Goal: Transaction & Acquisition: Purchase product/service

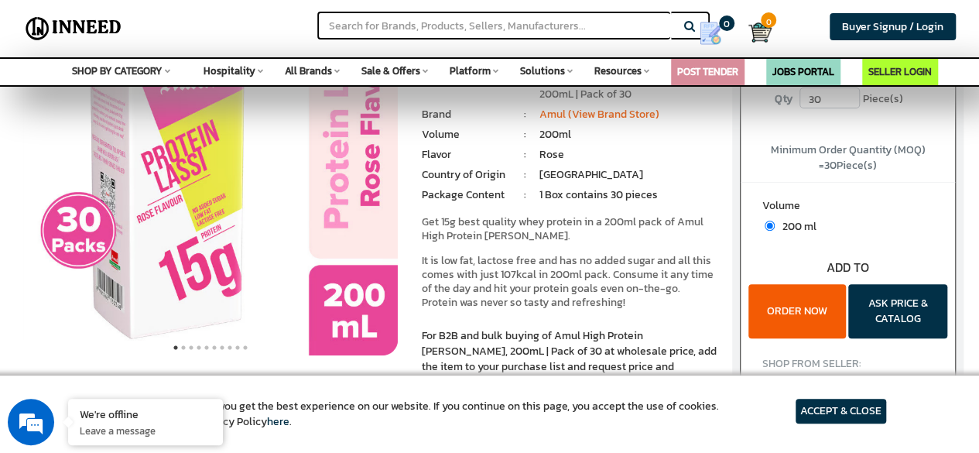
scroll to position [144, 0]
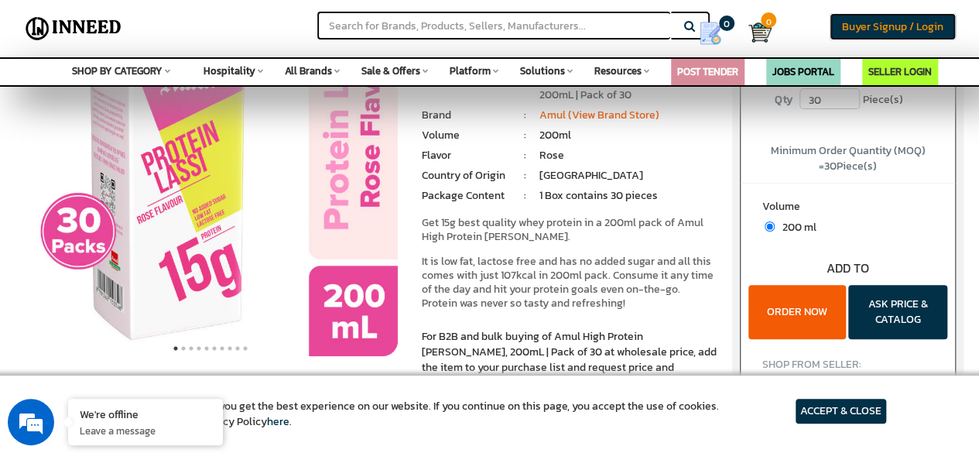
click at [867, 19] on span "Buyer Signup / Login" at bounding box center [892, 27] width 101 height 16
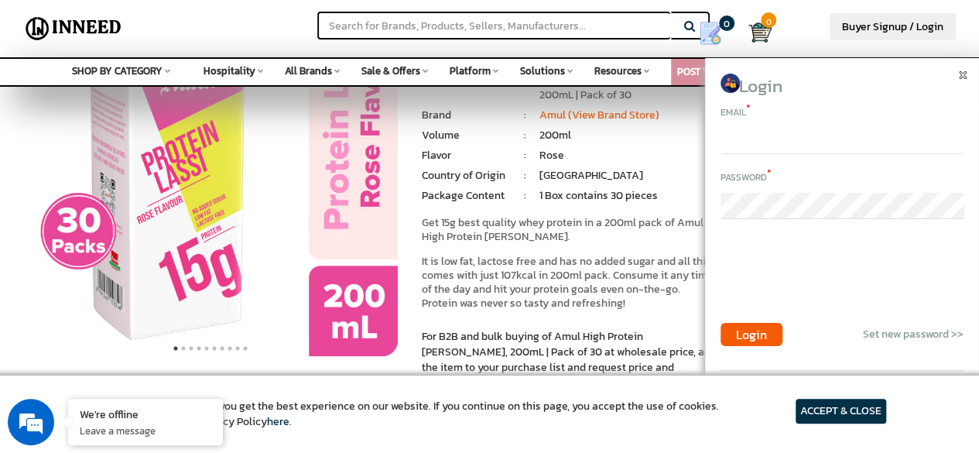
click at [838, 142] on input "email" at bounding box center [841, 141] width 243 height 26
click at [850, 70] on div "Login Email * Password * Login Set new password >> Please login to continue Don…" at bounding box center [842, 254] width 274 height 392
click at [887, 29] on span "Buyer Signup / Login" at bounding box center [892, 27] width 101 height 16
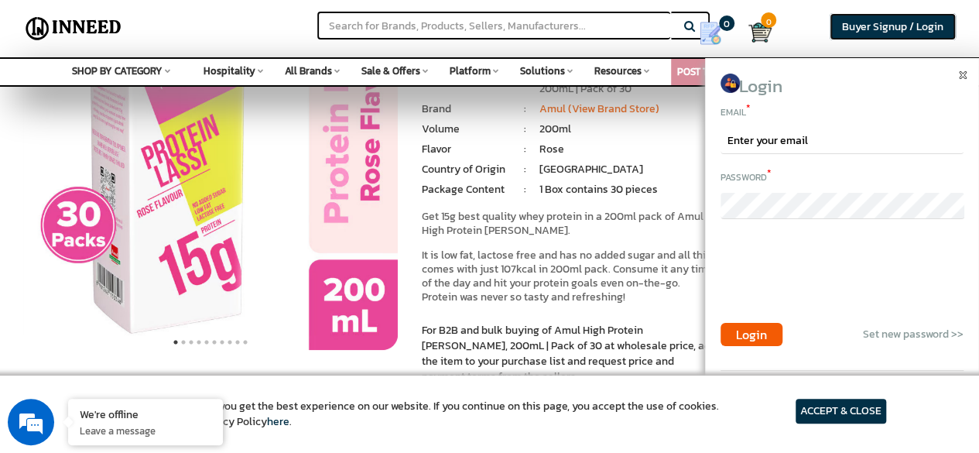
scroll to position [152, 0]
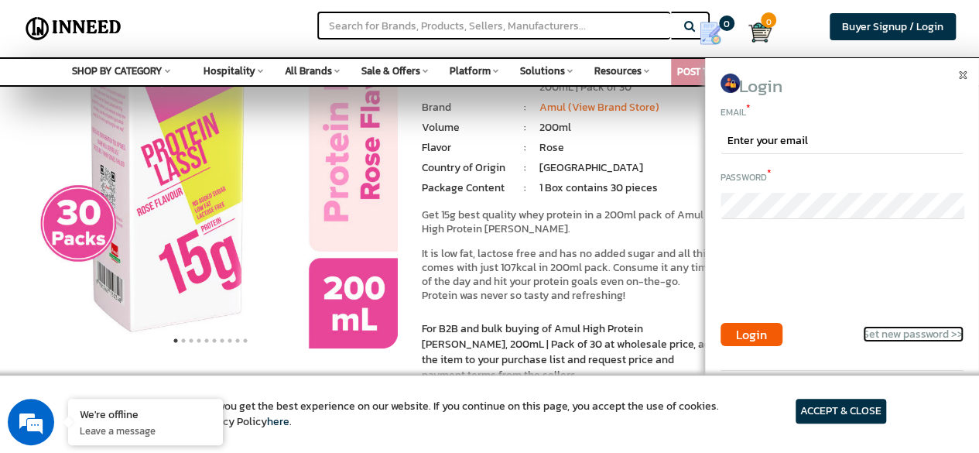
click at [881, 334] on link "Set new password >>" at bounding box center [913, 334] width 101 height 16
click at [781, 25] on div "Search Buyer Signup / Login Login Email * Password * Login Set new password >>" at bounding box center [489, 28] width 979 height 57
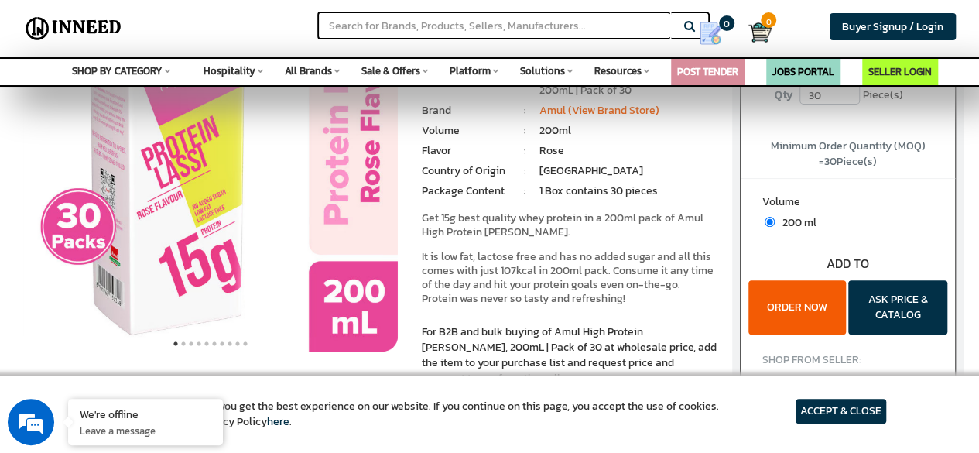
scroll to position [148, 0]
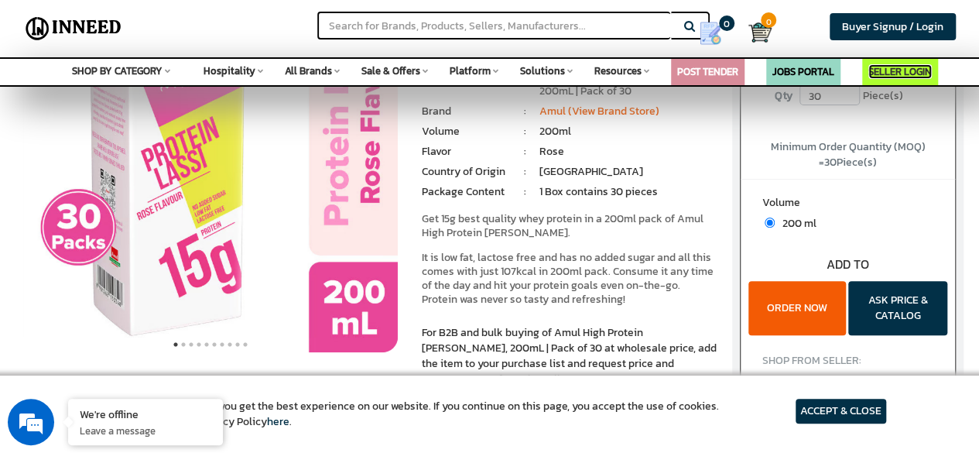
click at [904, 73] on link "SELLER LOGIN" at bounding box center [899, 71] width 63 height 15
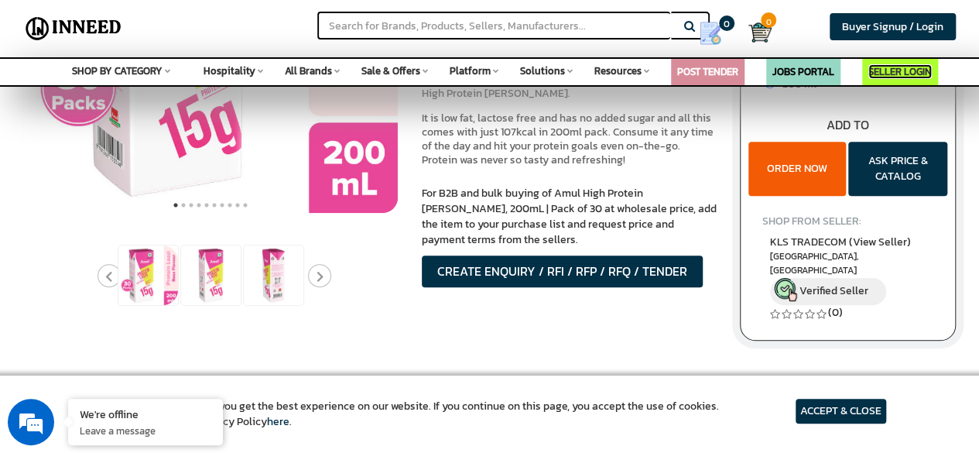
scroll to position [279, 0]
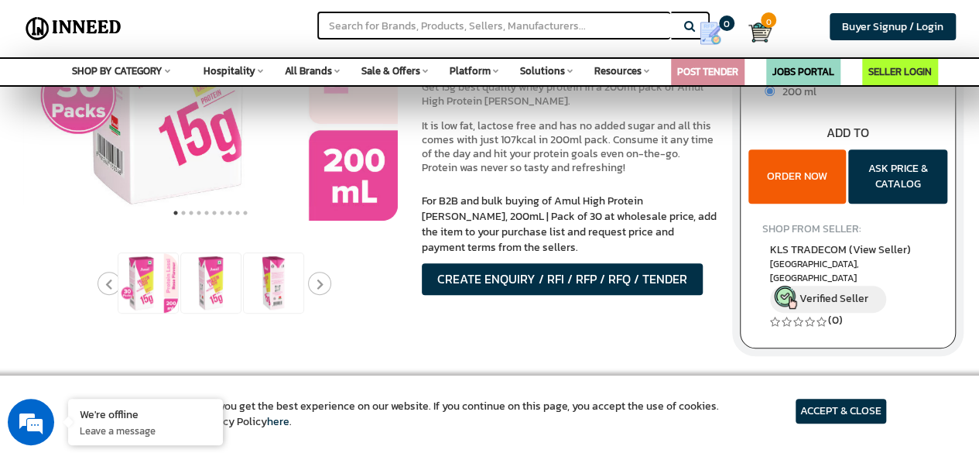
click at [791, 186] on button "ORDER NOW" at bounding box center [796, 176] width 97 height 54
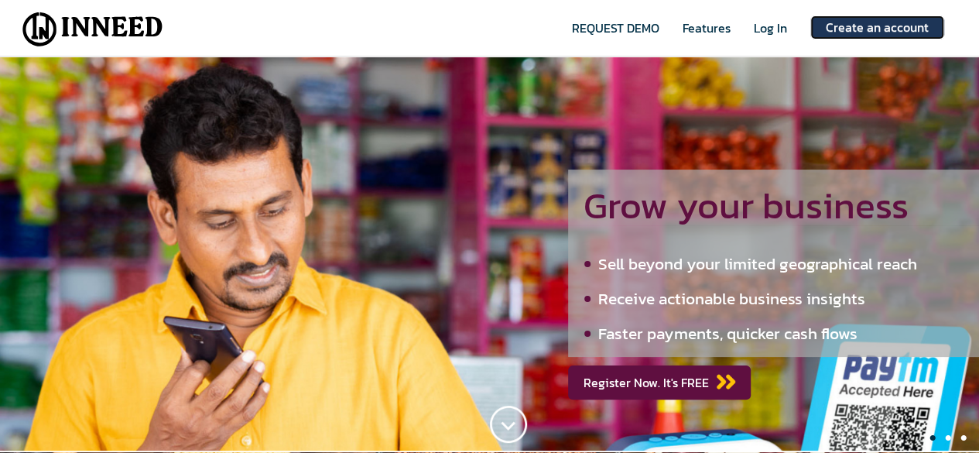
click at [873, 21] on link "Create an account" at bounding box center [877, 27] width 134 height 24
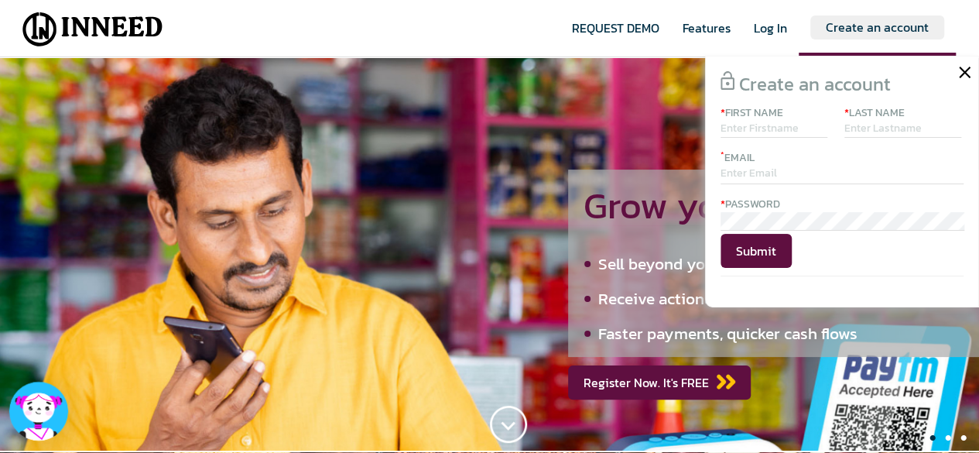
click at [765, 123] on input "text" at bounding box center [773, 129] width 107 height 17
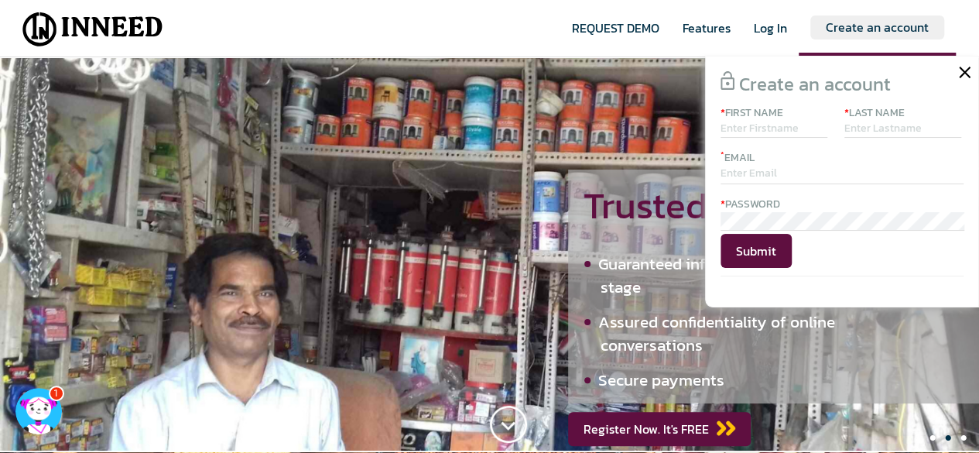
type input "Gaurav"
click at [862, 132] on input "text" at bounding box center [902, 130] width 117 height 18
type input "Mishra"
click at [850, 162] on div "* Email Email address already exists" at bounding box center [841, 157] width 243 height 15
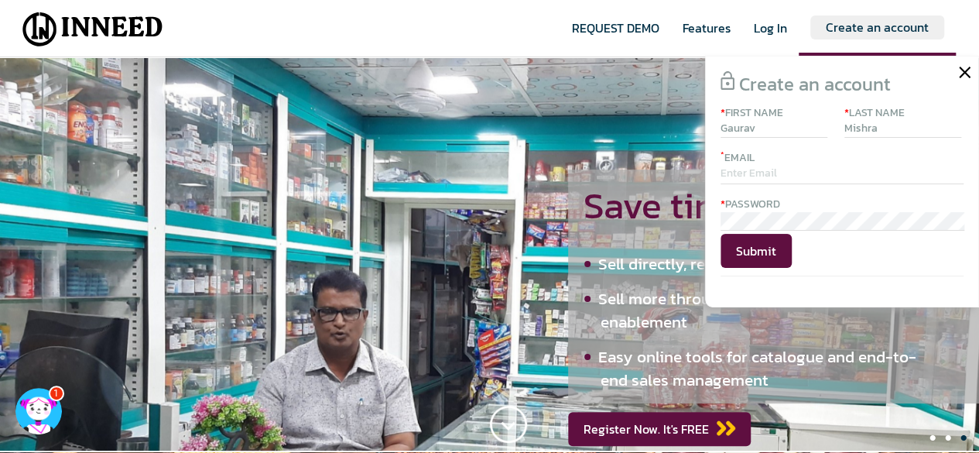
click at [840, 166] on input "email" at bounding box center [841, 175] width 243 height 19
type input "gauramishra30080@gmail.com"
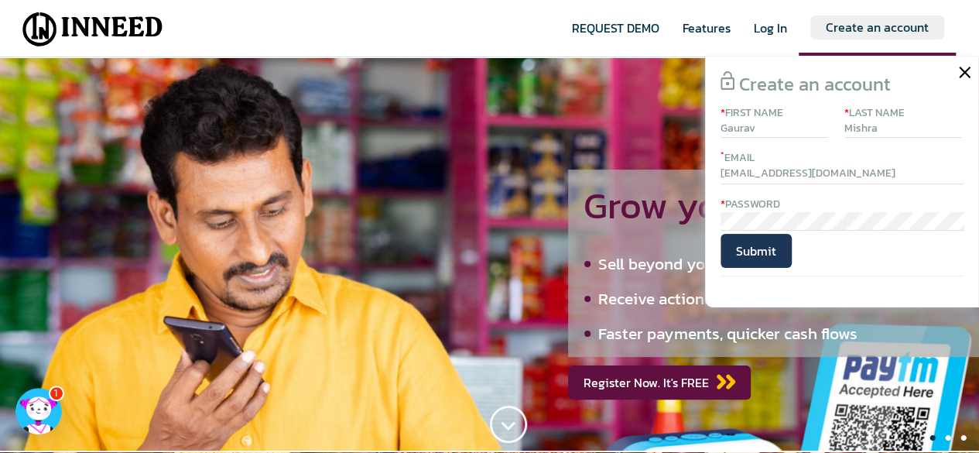
click at [751, 240] on span "Submit" at bounding box center [755, 251] width 71 height 34
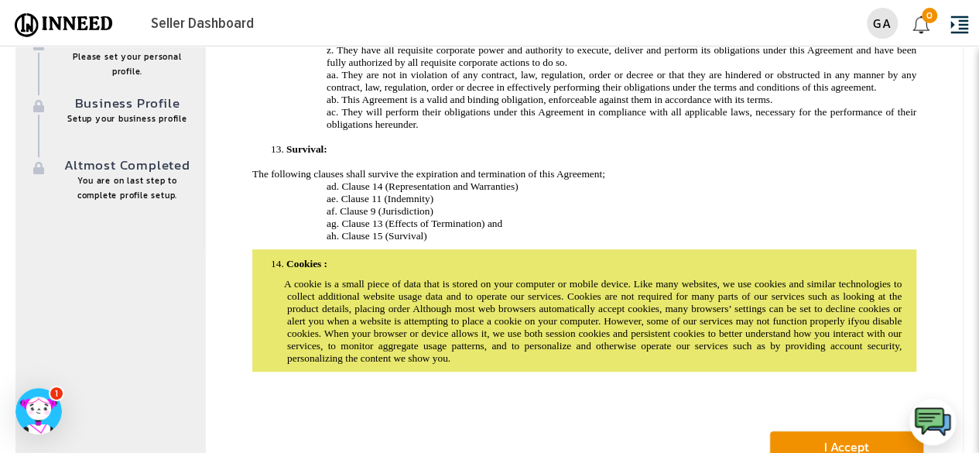
scroll to position [204, 0]
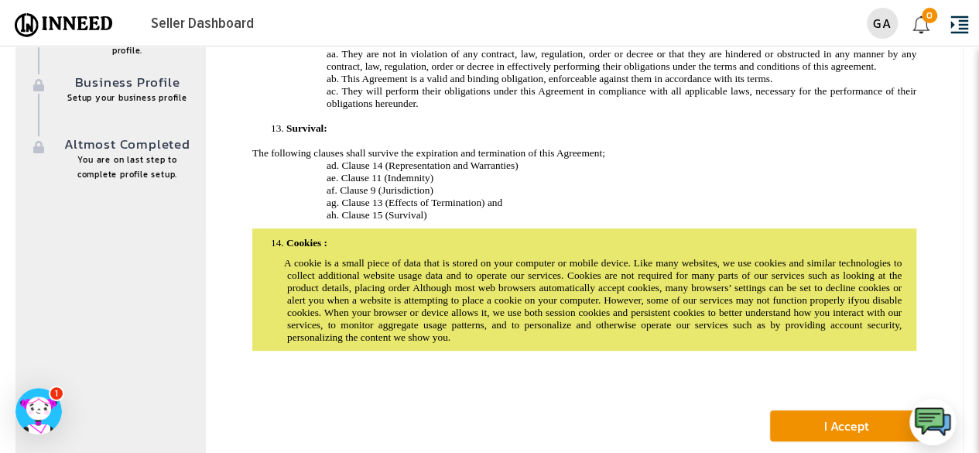
click at [854, 428] on button "I Accept" at bounding box center [846, 425] width 155 height 32
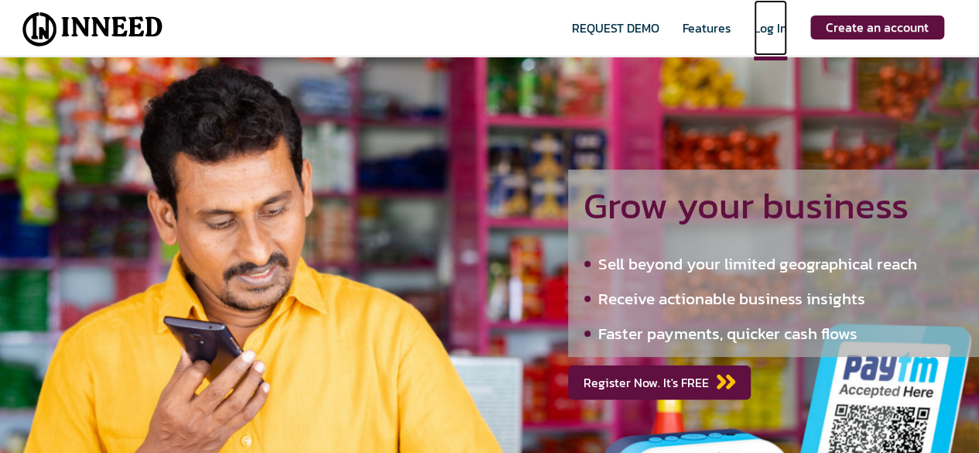
drag, startPoint x: 0, startPoint y: 0, endPoint x: 778, endPoint y: 26, distance: 778.1
click at [778, 26] on span "Log In" at bounding box center [770, 40] width 33 height 42
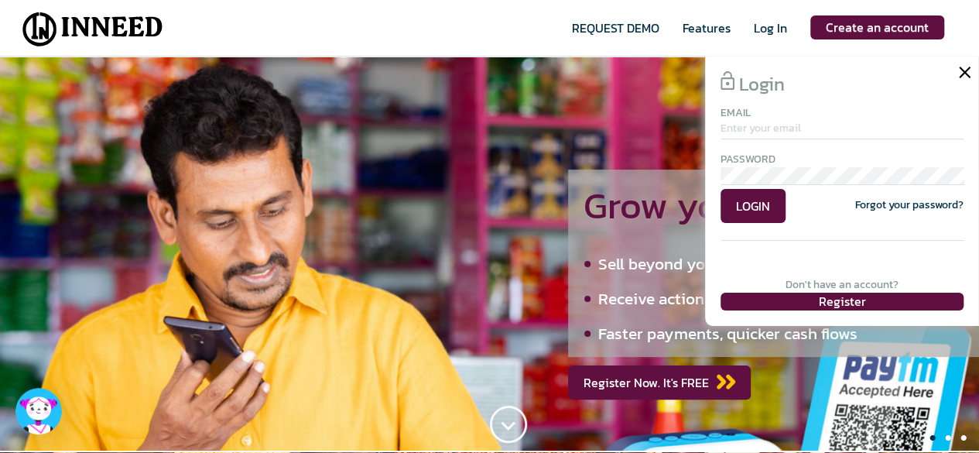
click at [785, 133] on input "email" at bounding box center [841, 130] width 243 height 19
type input "gauravmishra30080@gmail.com"
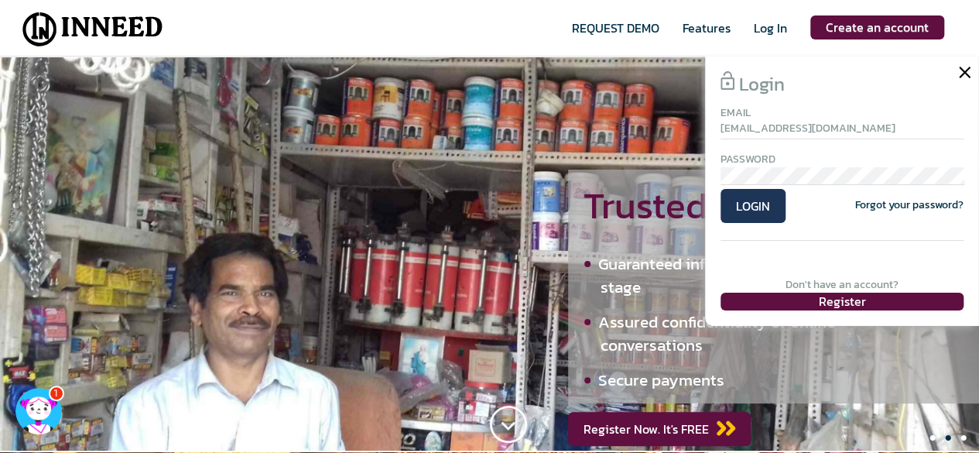
click at [723, 203] on span "LOGIN" at bounding box center [752, 206] width 65 height 34
click at [747, 220] on span "LOGIN" at bounding box center [752, 206] width 65 height 34
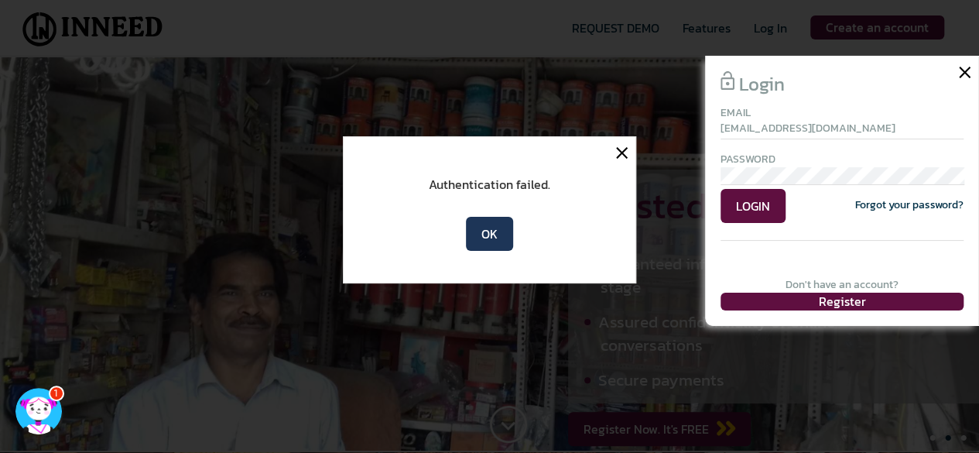
click at [489, 219] on span "OK" at bounding box center [489, 234] width 47 height 34
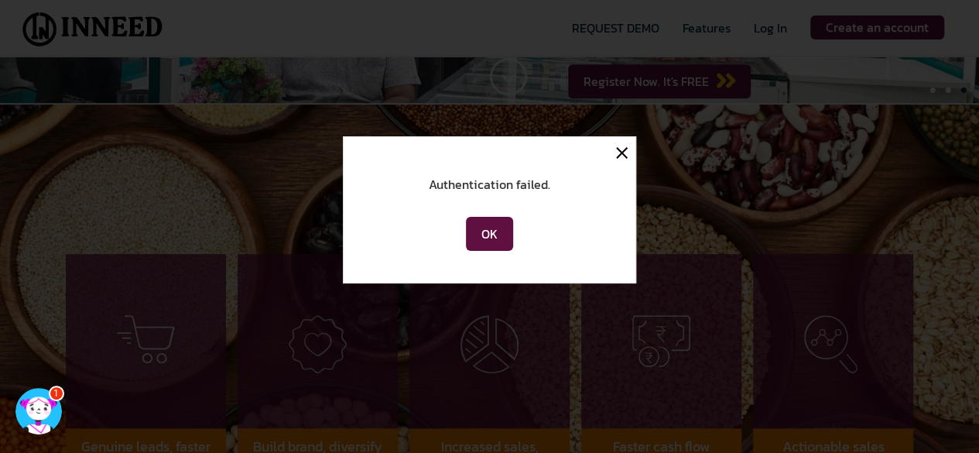
scroll to position [348, 0]
click at [504, 221] on span "OK" at bounding box center [489, 234] width 47 height 34
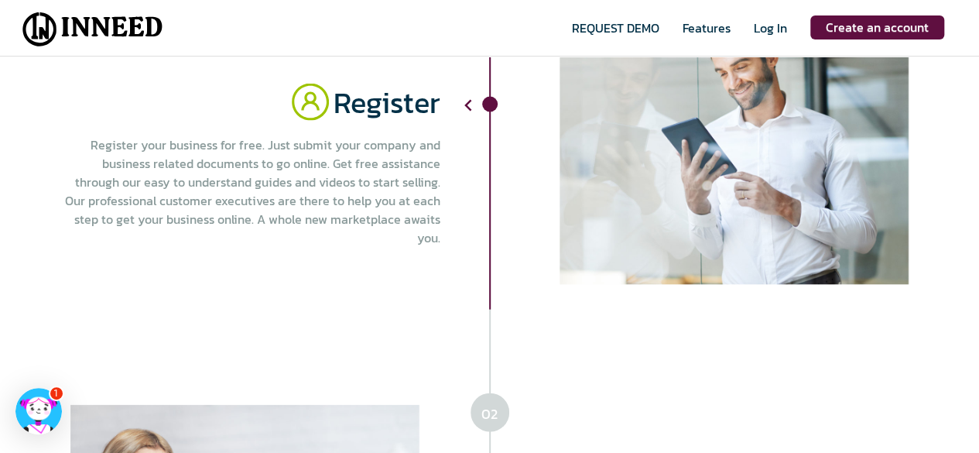
scroll to position [1495, 0]
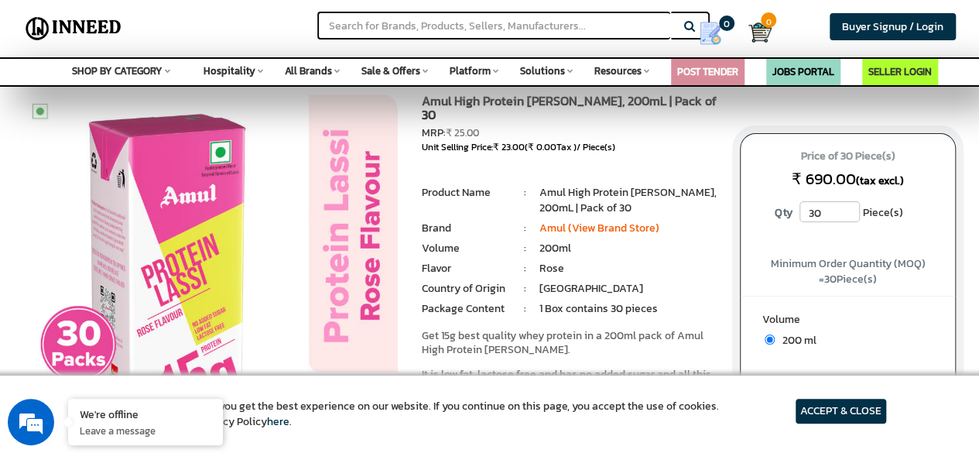
scroll to position [30, 0]
click at [845, 206] on input "31" at bounding box center [829, 212] width 60 height 21
type input "30"
click at [850, 216] on input "30" at bounding box center [829, 212] width 60 height 21
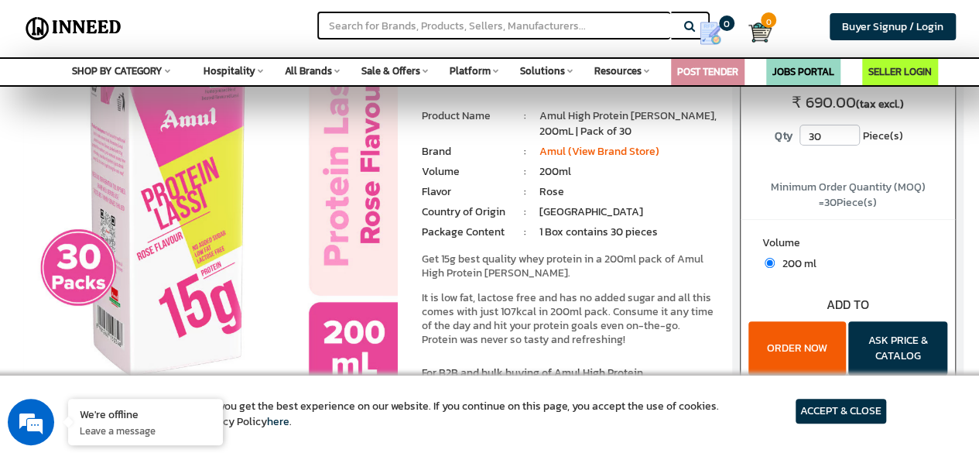
scroll to position [128, 0]
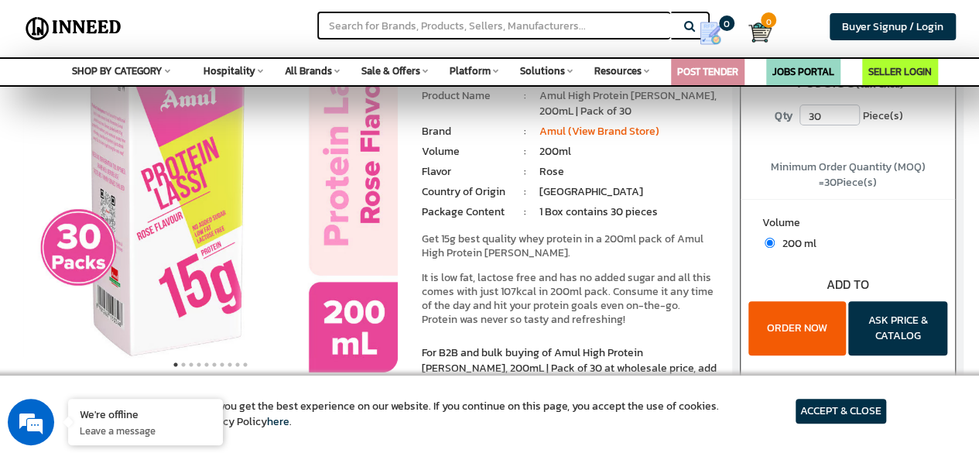
click at [814, 337] on button "ORDER NOW" at bounding box center [796, 328] width 97 height 54
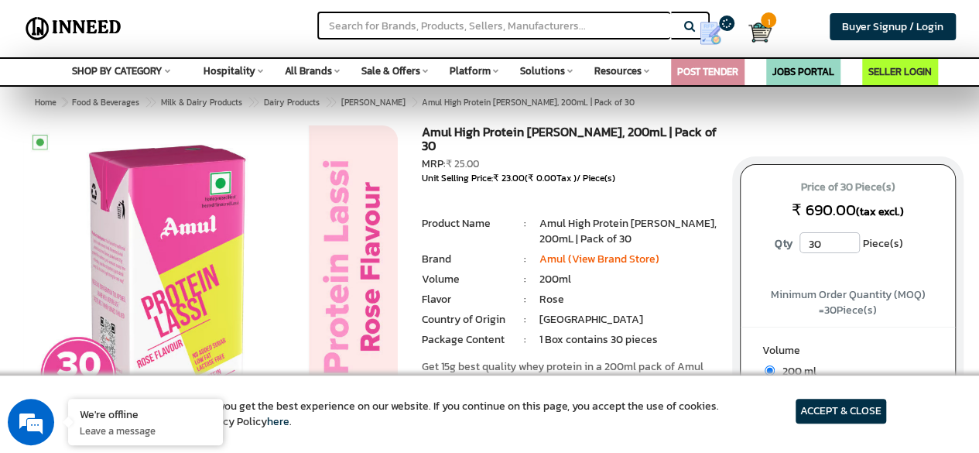
click at [840, 409] on article "ACCEPT & CLOSE" at bounding box center [840, 410] width 91 height 25
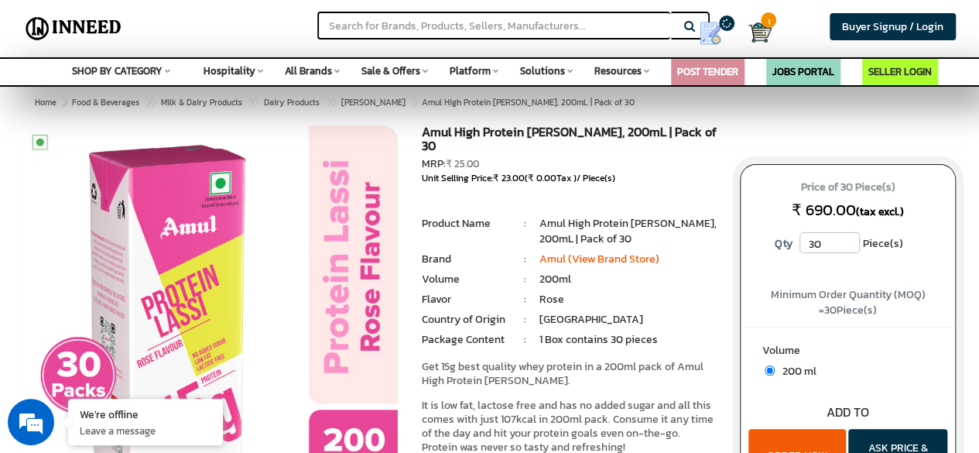
scroll to position [69, 0]
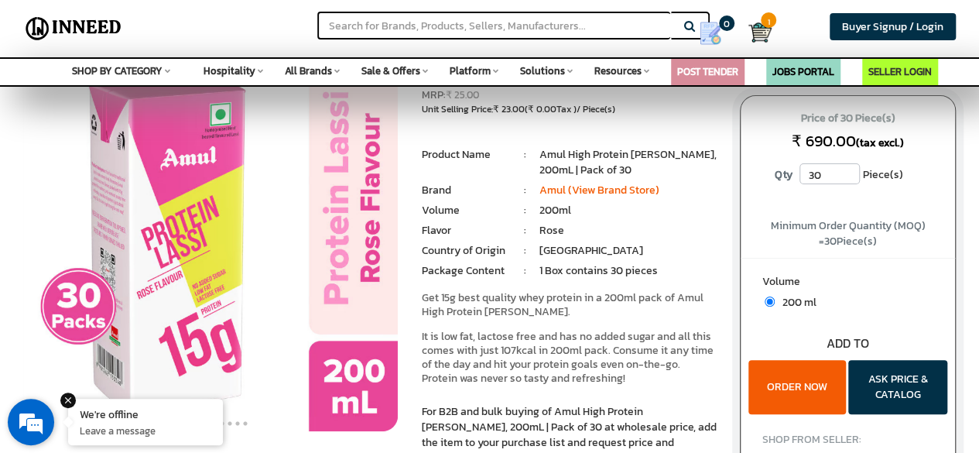
click at [135, 422] on div "We're offline Leave a message" at bounding box center [145, 421] width 155 height 46
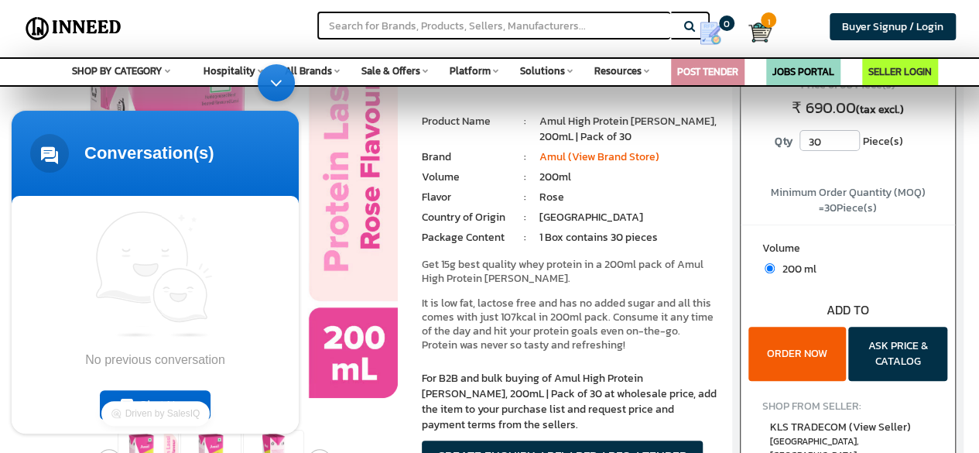
scroll to position [114, 0]
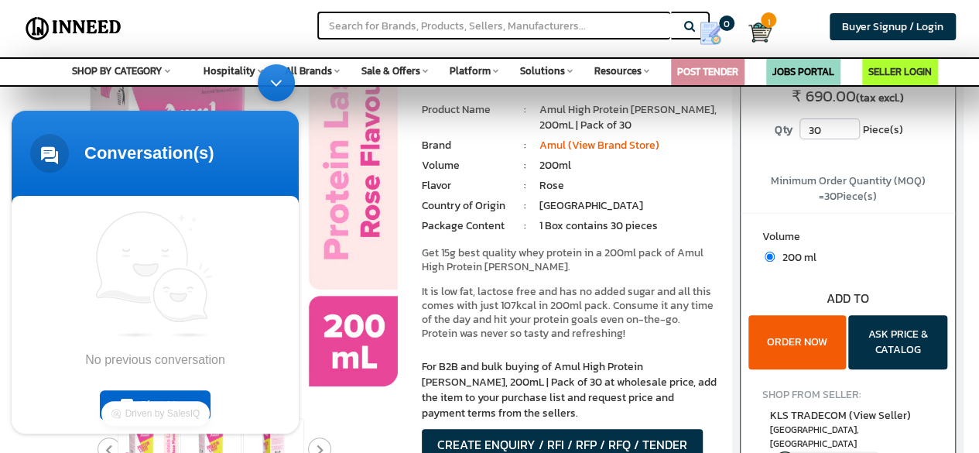
click at [137, 357] on span "No previous conversation" at bounding box center [155, 288] width 140 height 156
click at [162, 389] on div "Chat Now" at bounding box center [155, 403] width 111 height 29
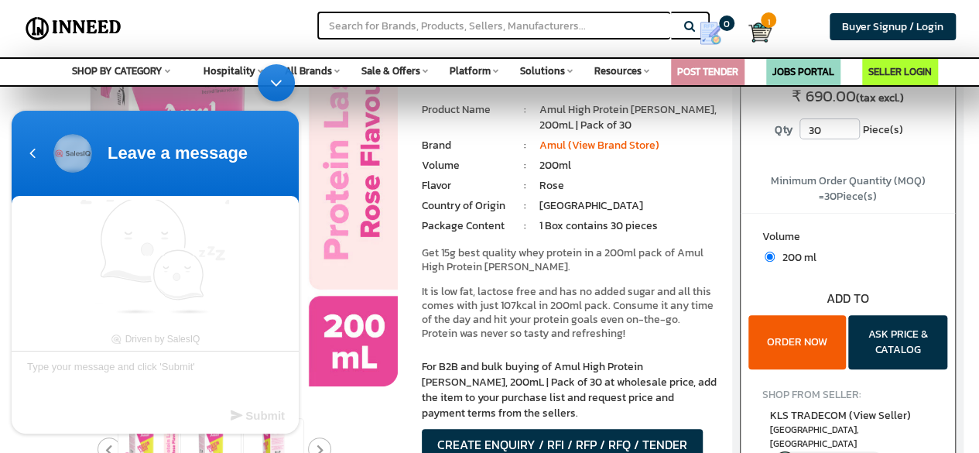
click at [162, 389] on textarea "Type your message and click 'Submit'" at bounding box center [155, 377] width 287 height 54
type textarea "i want to buy amul lassi"
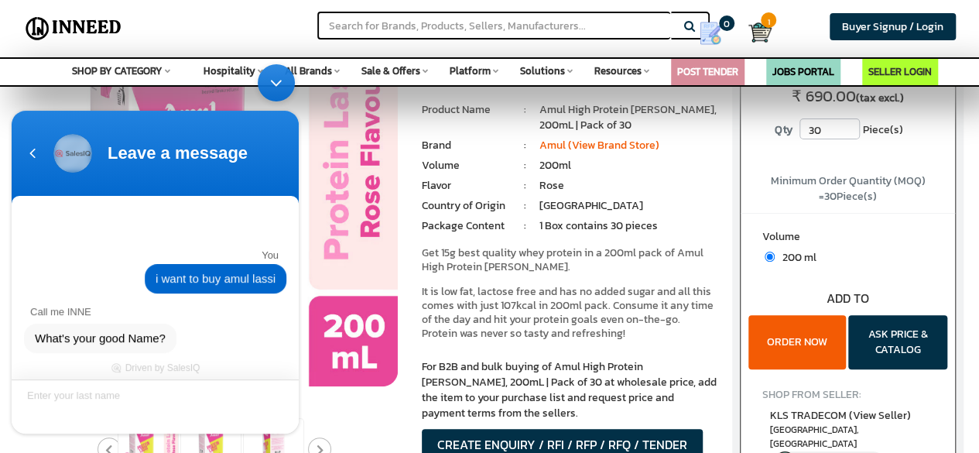
scroll to position [143, 0]
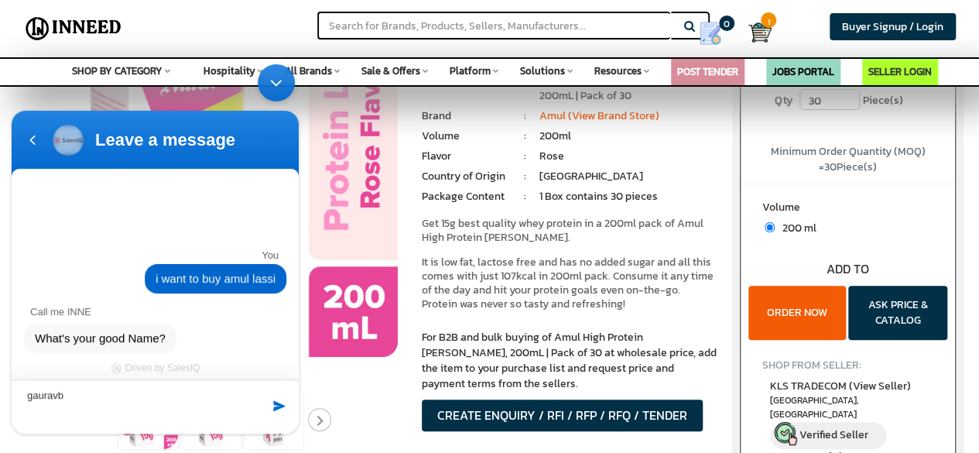
type textarea "gaurav"
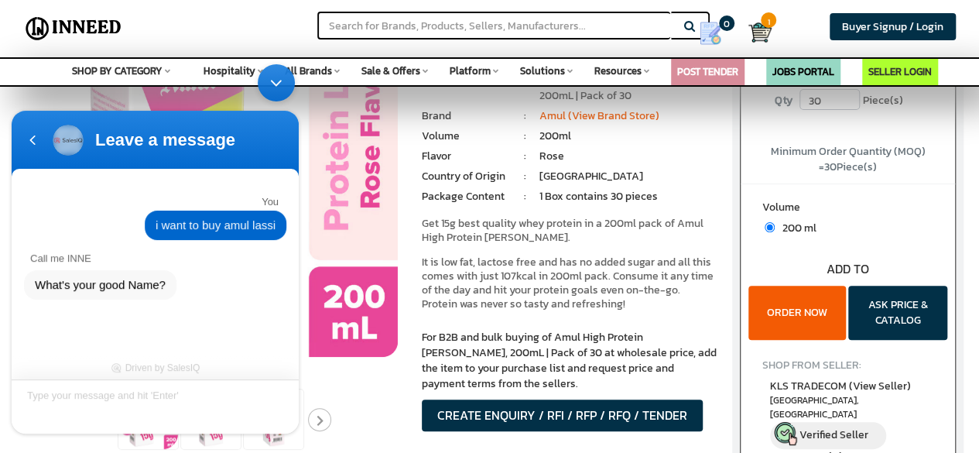
scroll to position [58, 0]
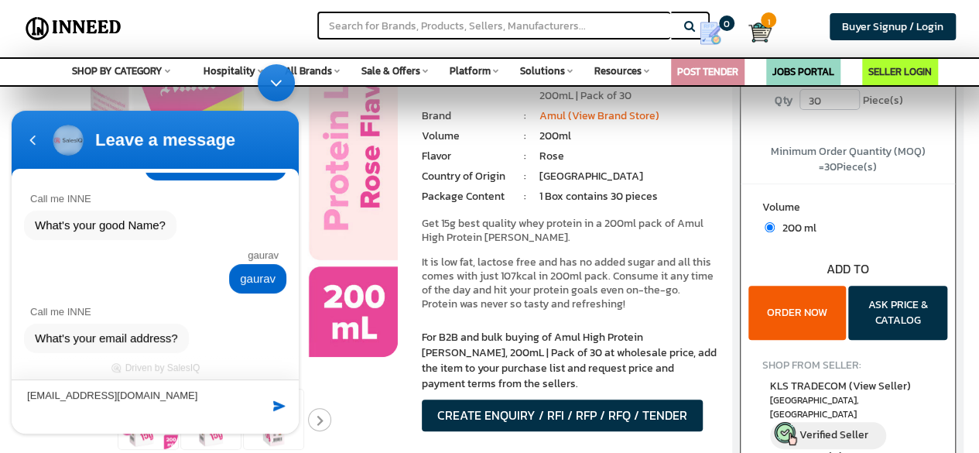
type textarea "gauravmishra30080@gmail.com"
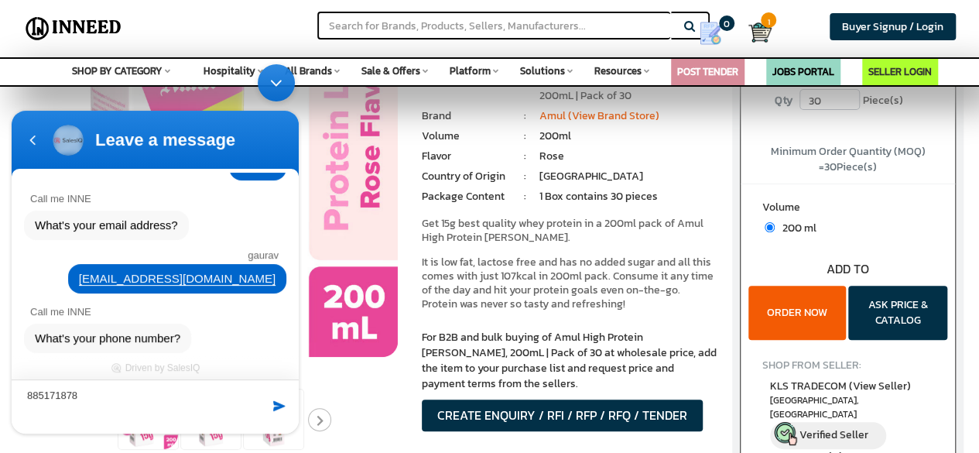
type textarea "8851718783"
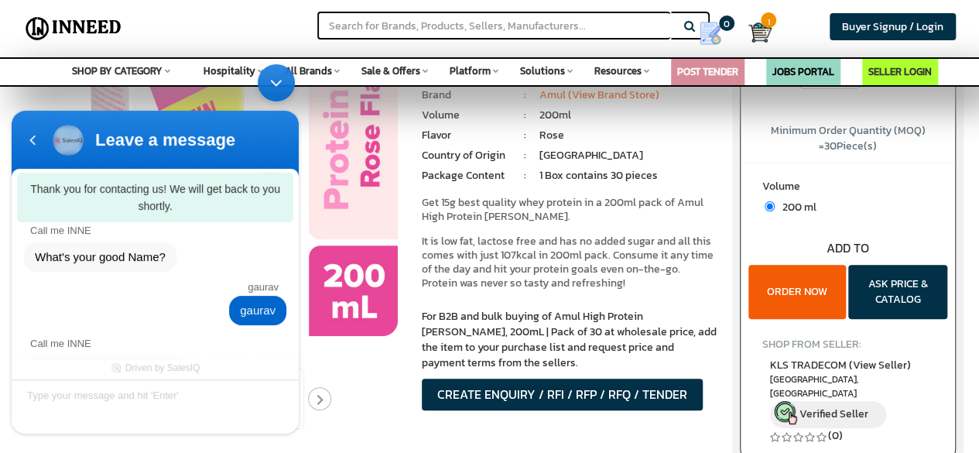
scroll to position [26, 0]
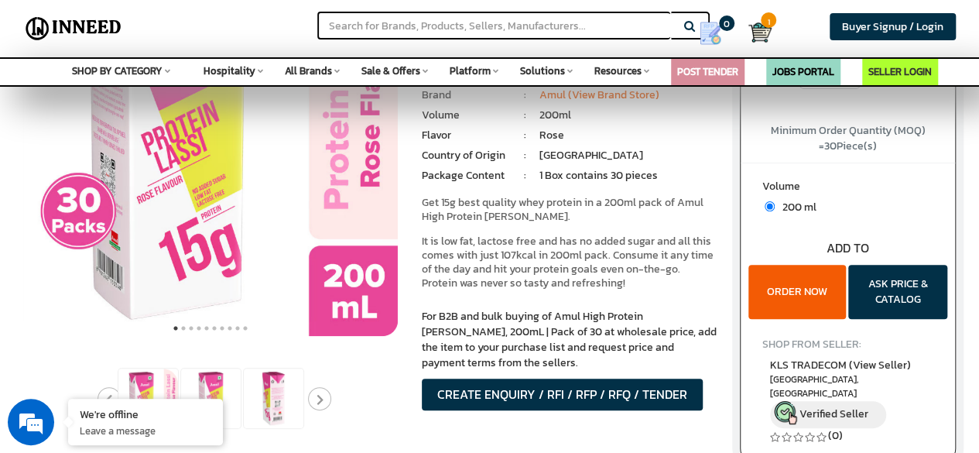
click at [36, 136] on img at bounding box center [210, 148] width 375 height 375
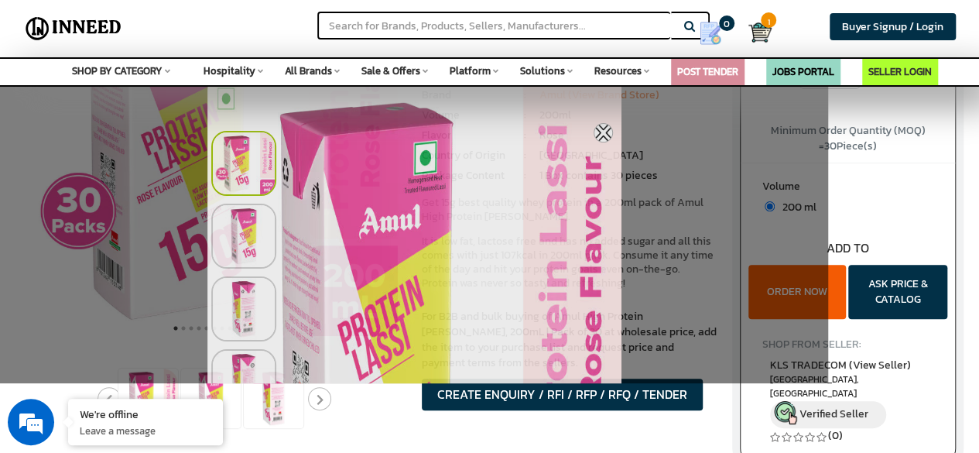
scroll to position [140, 0]
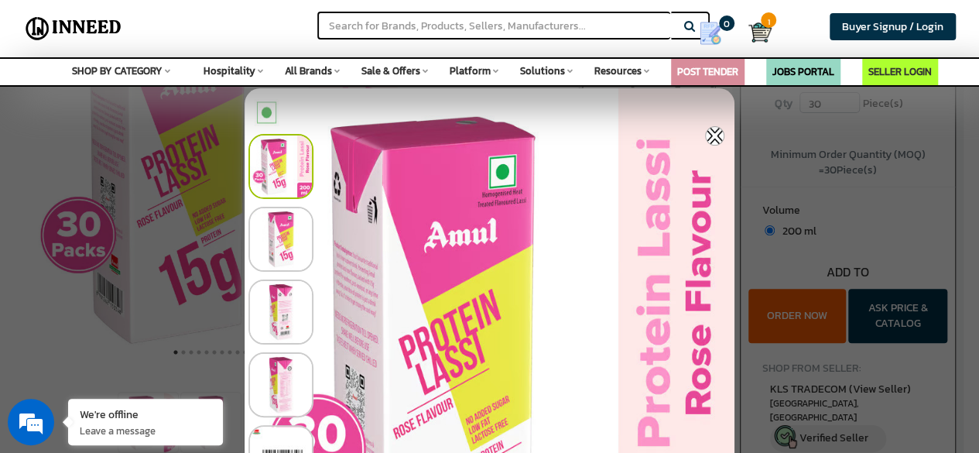
click at [64, 138] on div at bounding box center [489, 226] width 979 height 453
drag, startPoint x: 64, startPoint y: 138, endPoint x: 800, endPoint y: 169, distance: 736.5
click at [800, 169] on div at bounding box center [489, 226] width 979 height 453
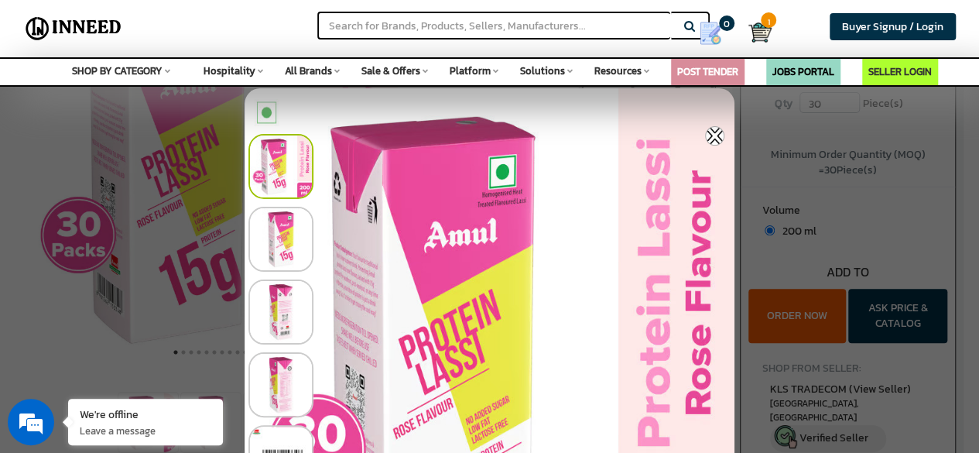
click at [721, 129] on img at bounding box center [714, 135] width 19 height 19
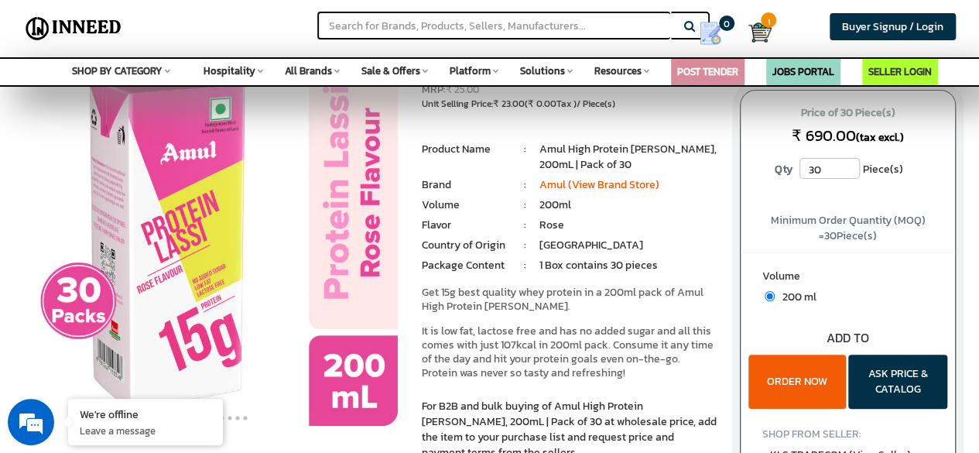
scroll to position [269, 0]
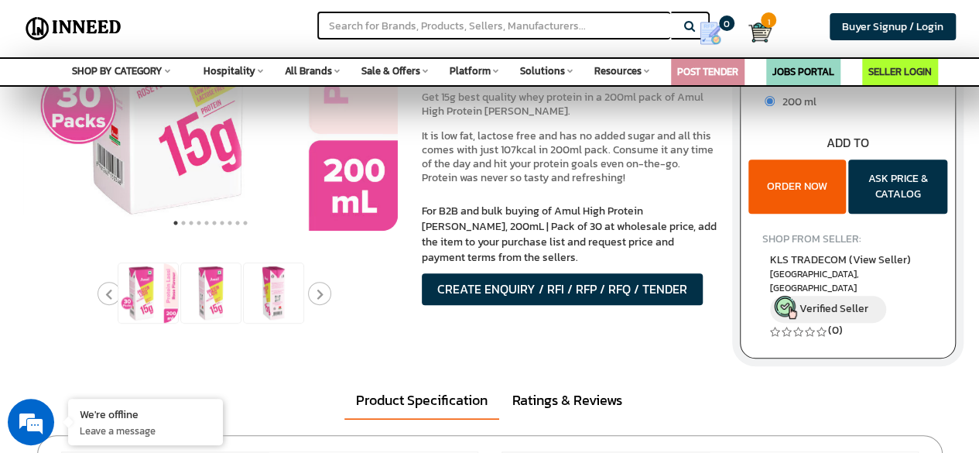
click at [780, 175] on button "ORDER NOW" at bounding box center [796, 186] width 97 height 54
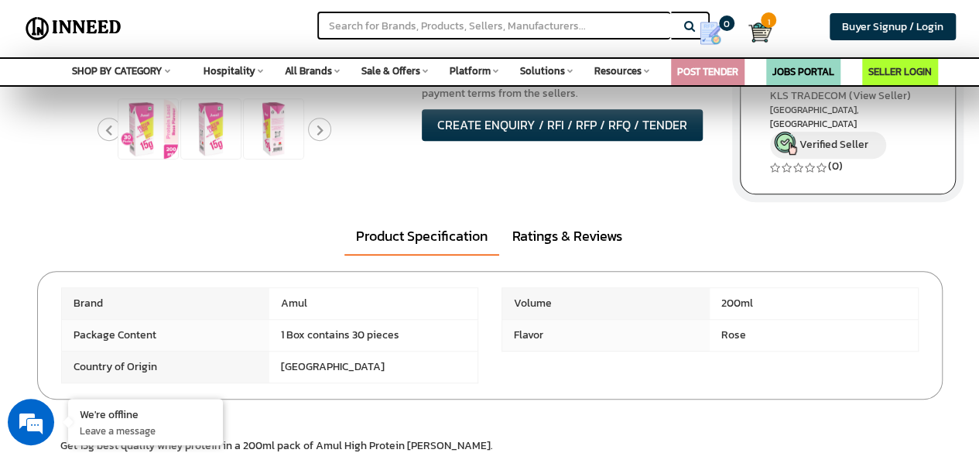
scroll to position [303, 0]
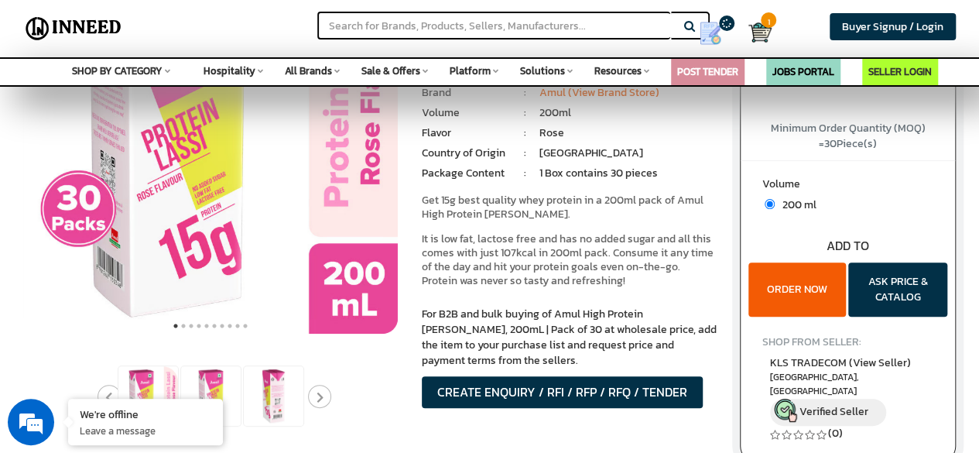
scroll to position [163, 0]
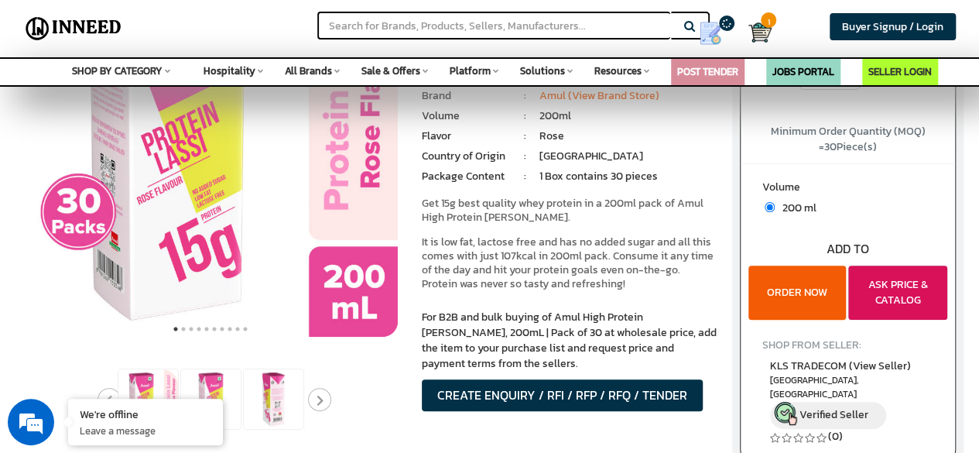
click at [915, 278] on button "ASK PRICE & CATALOG" at bounding box center [897, 292] width 99 height 54
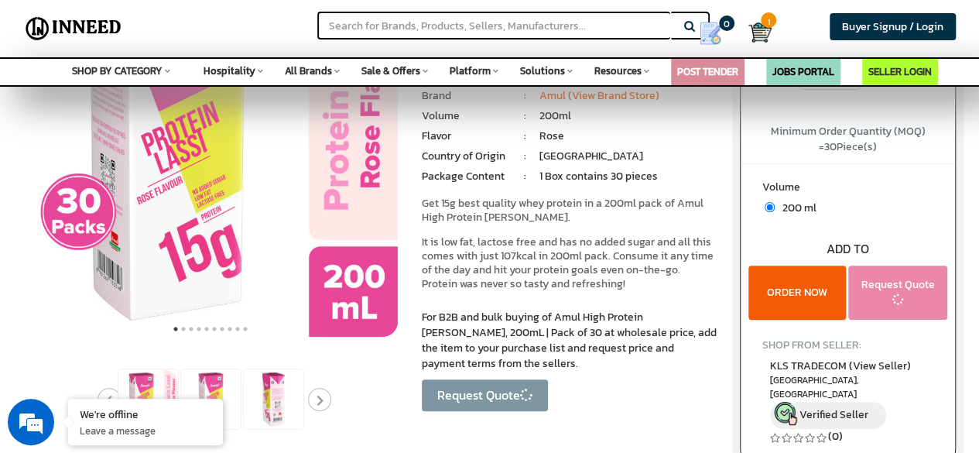
scroll to position [0, 0]
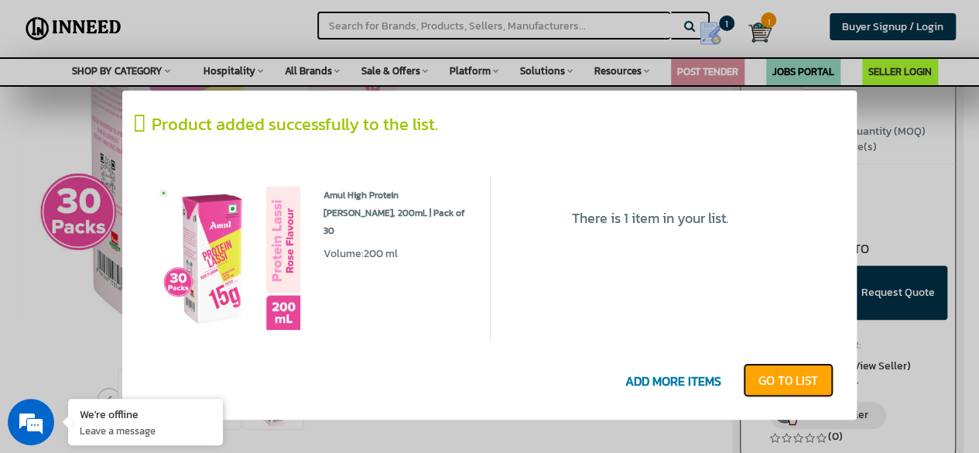
click at [782, 379] on link "GO T0 LIST" at bounding box center [788, 380] width 91 height 34
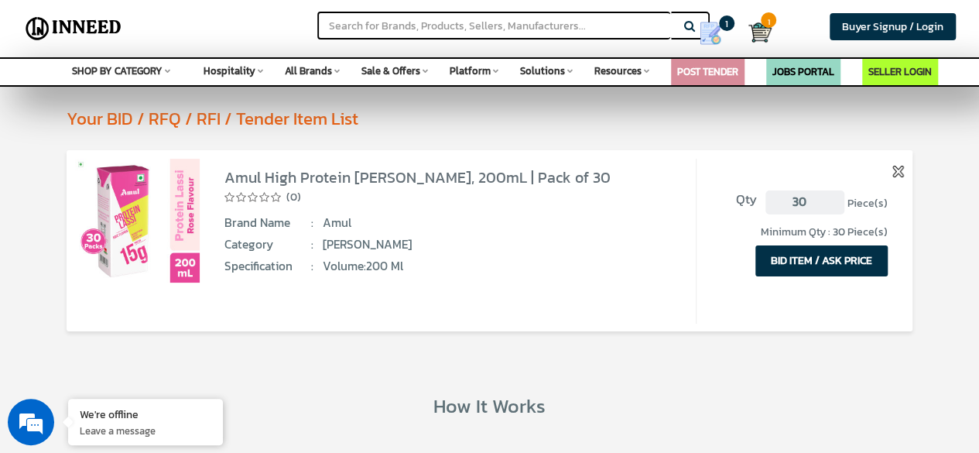
click at [800, 269] on button "BID ITEM / ASK PRICE" at bounding box center [821, 260] width 132 height 31
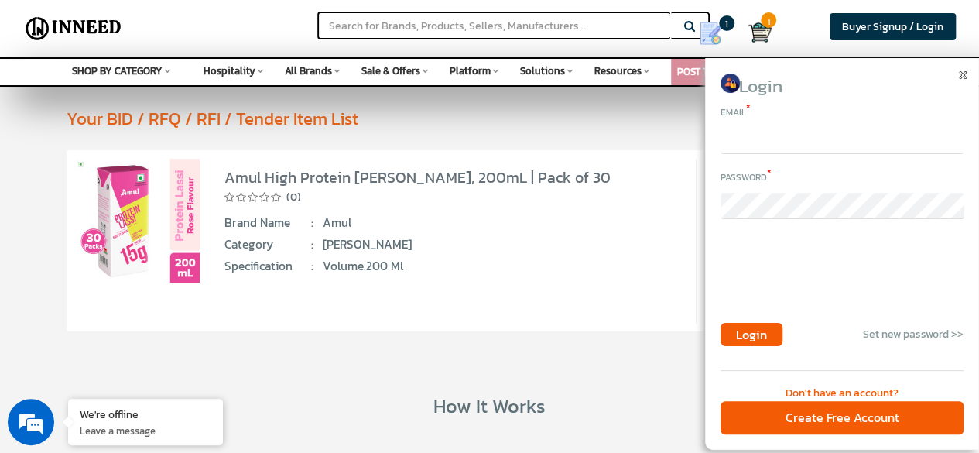
click at [758, 145] on input "email" at bounding box center [841, 141] width 243 height 26
type input "[EMAIL_ADDRESS][DOMAIN_NAME]"
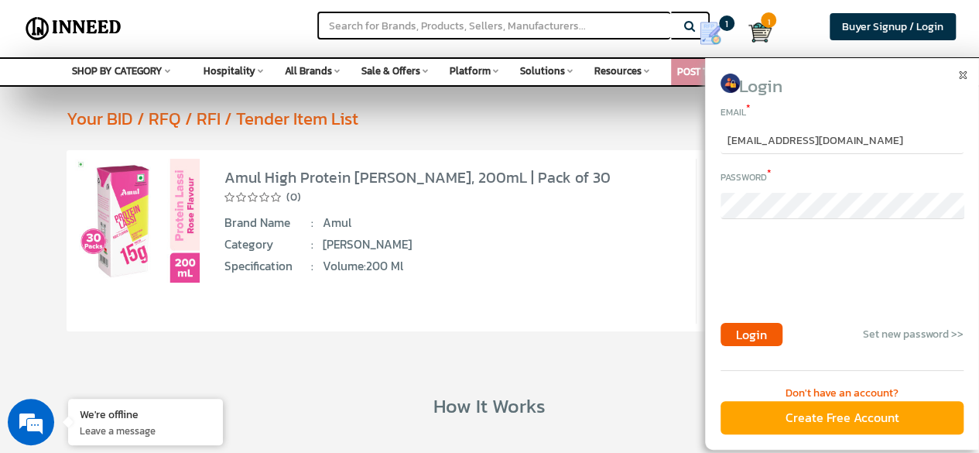
click at [850, 412] on div "Create Free Account" at bounding box center [841, 417] width 243 height 33
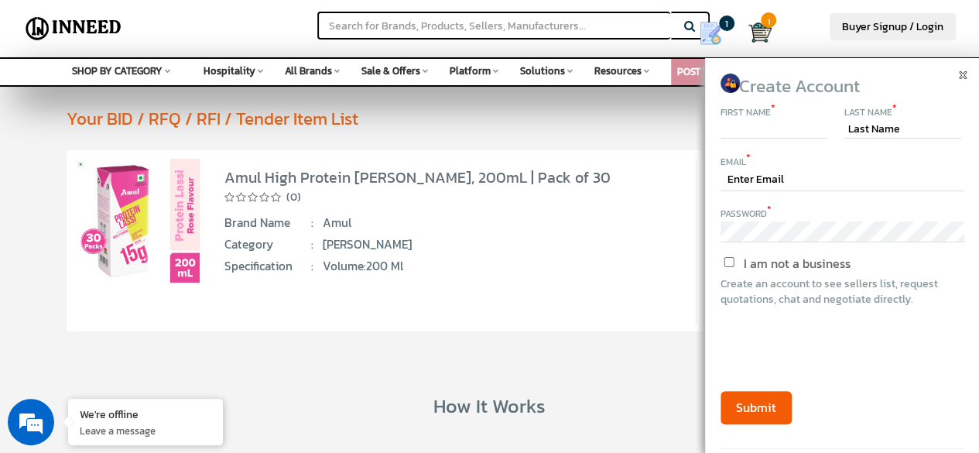
click at [785, 131] on input "text" at bounding box center [773, 129] width 107 height 19
type input "g"
type input "Gaurav"
click at [910, 128] on input "text" at bounding box center [902, 129] width 117 height 19
type input "Mishra"
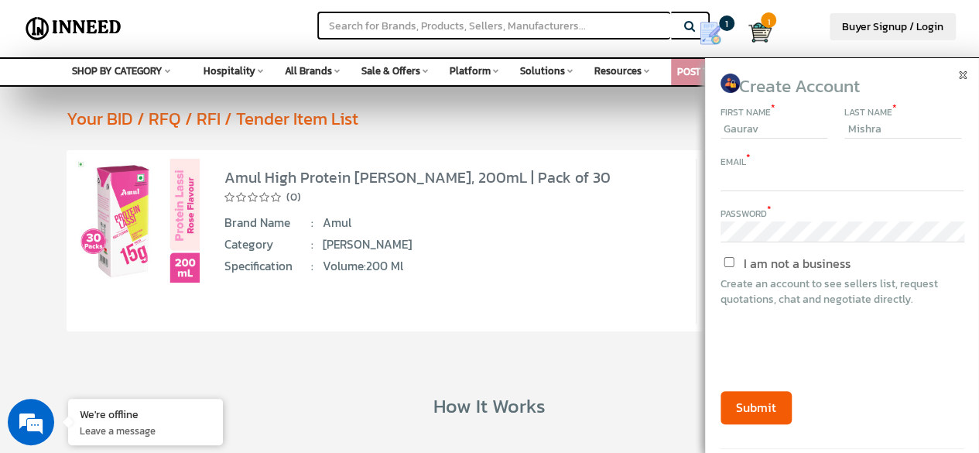
click at [848, 172] on input "text" at bounding box center [841, 179] width 243 height 21
type input "[EMAIL_ADDRESS][DOMAIN_NAME]"
click at [724, 262] on input "I am not a business" at bounding box center [729, 262] width 130 height 10
checkbox input "true"
click at [740, 399] on button "Submit" at bounding box center [755, 407] width 71 height 33
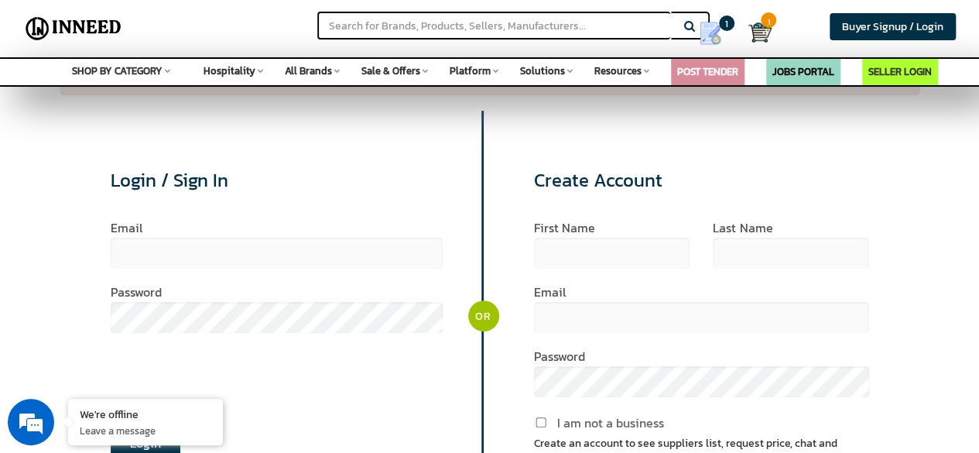
scroll to position [87, 0]
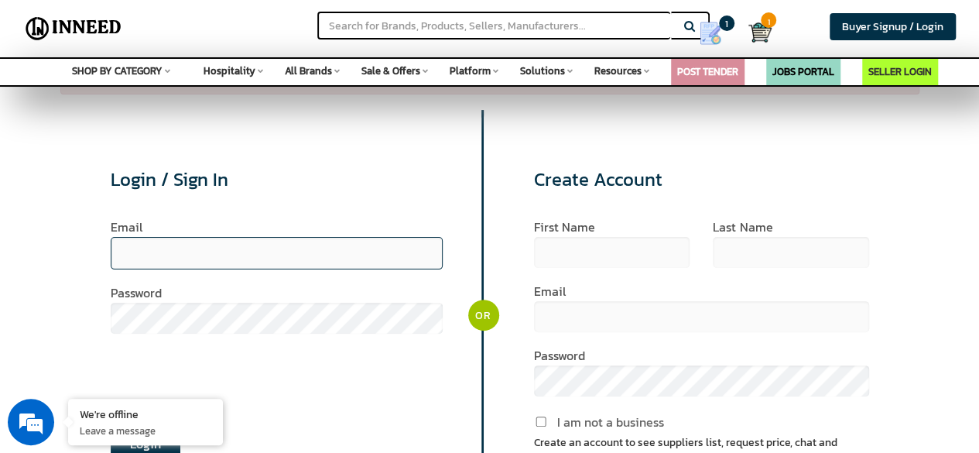
click at [353, 248] on input "email" at bounding box center [277, 253] width 333 height 32
type input "gauravmishra30080@gmail.com"
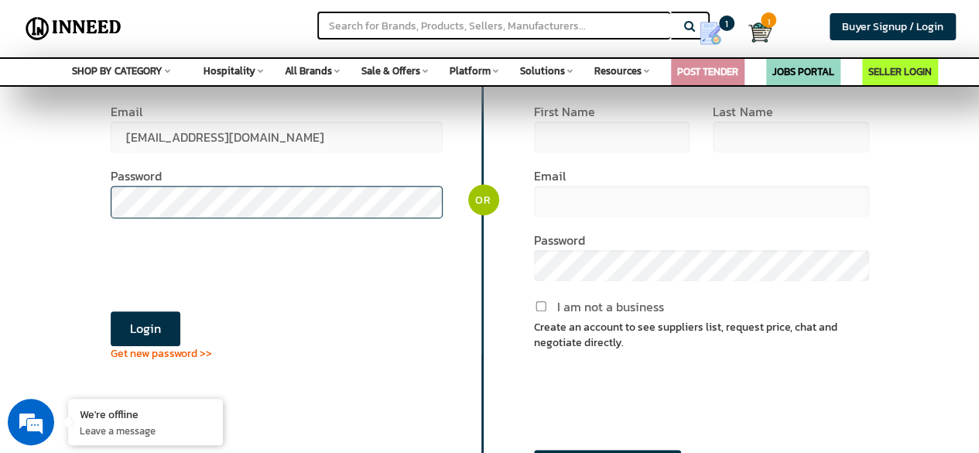
scroll to position [204, 0]
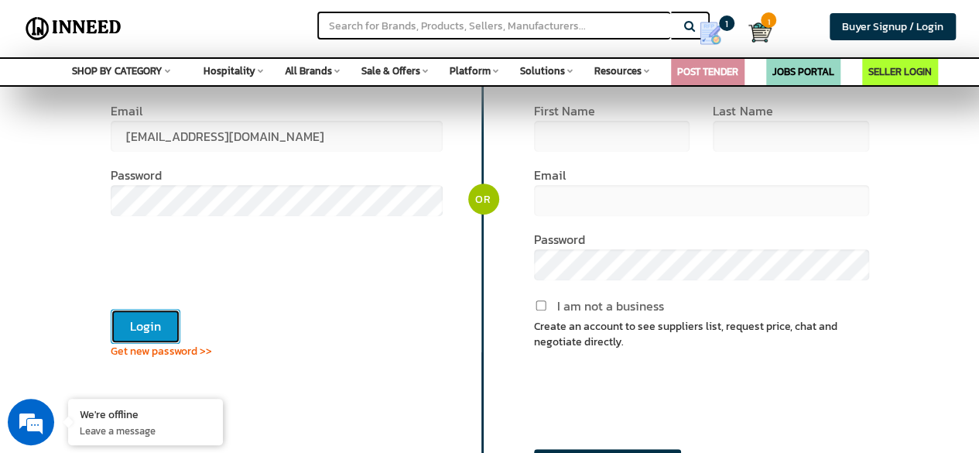
click at [133, 324] on button "Login" at bounding box center [146, 326] width 70 height 35
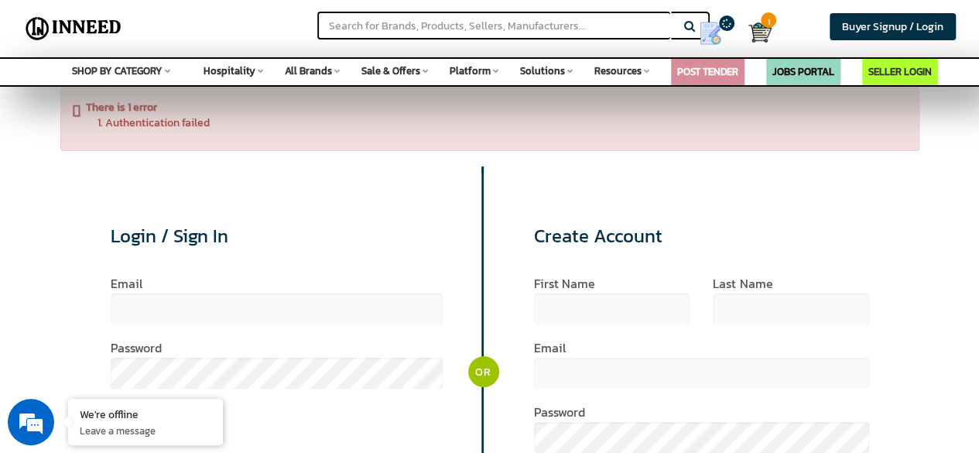
scroll to position [22, 0]
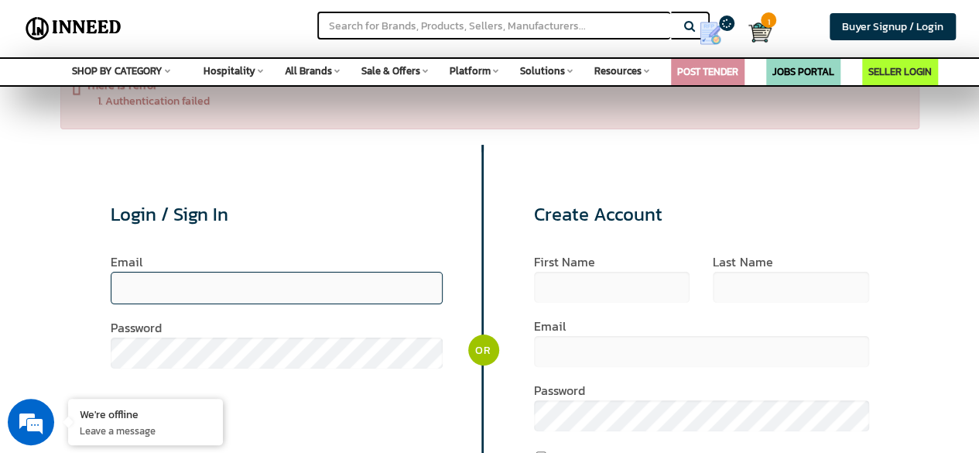
click at [156, 282] on input "email" at bounding box center [277, 288] width 333 height 32
type input "[EMAIL_ADDRESS][DOMAIN_NAME]"
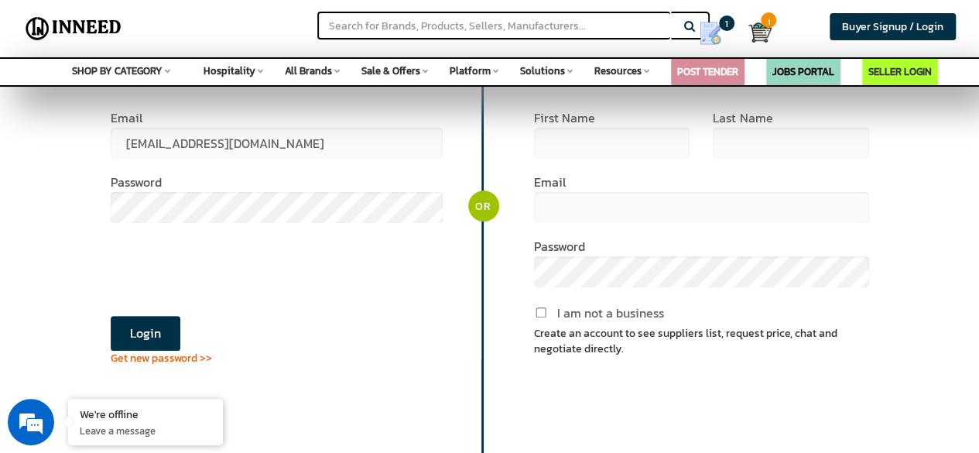
scroll to position [177, 0]
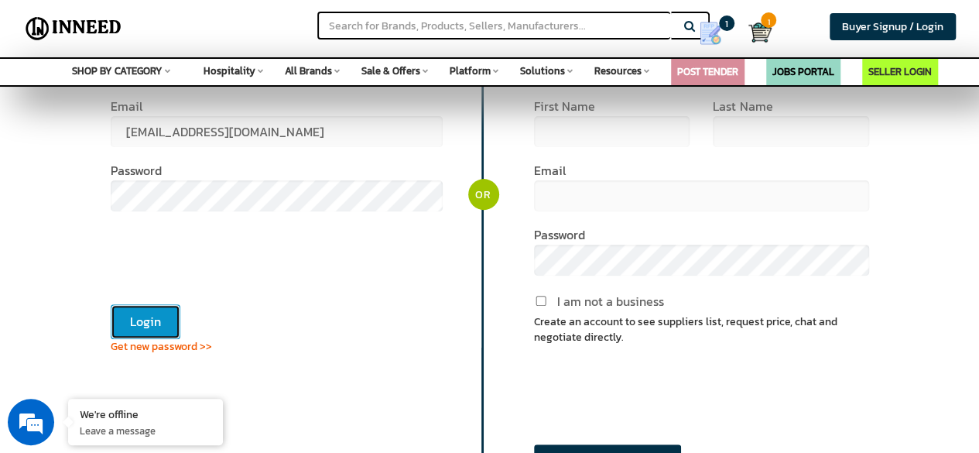
click at [140, 324] on button "Login" at bounding box center [146, 321] width 70 height 35
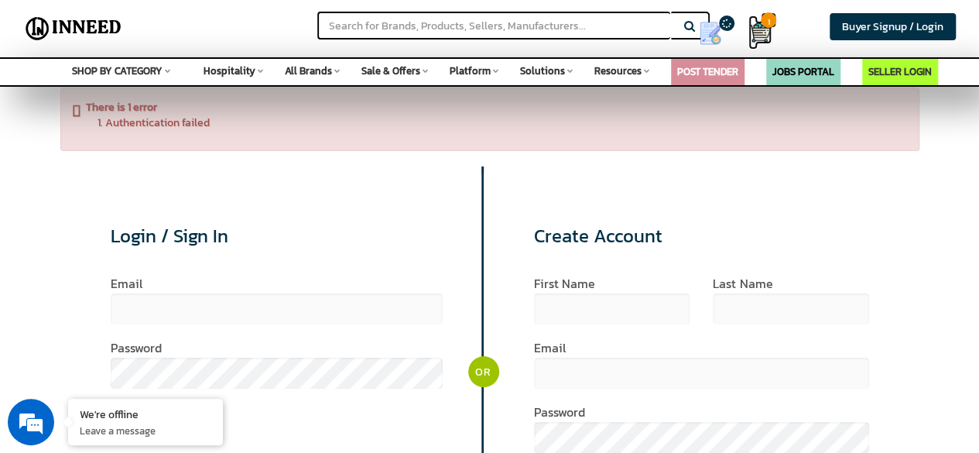
click at [764, 33] on img at bounding box center [759, 32] width 23 height 23
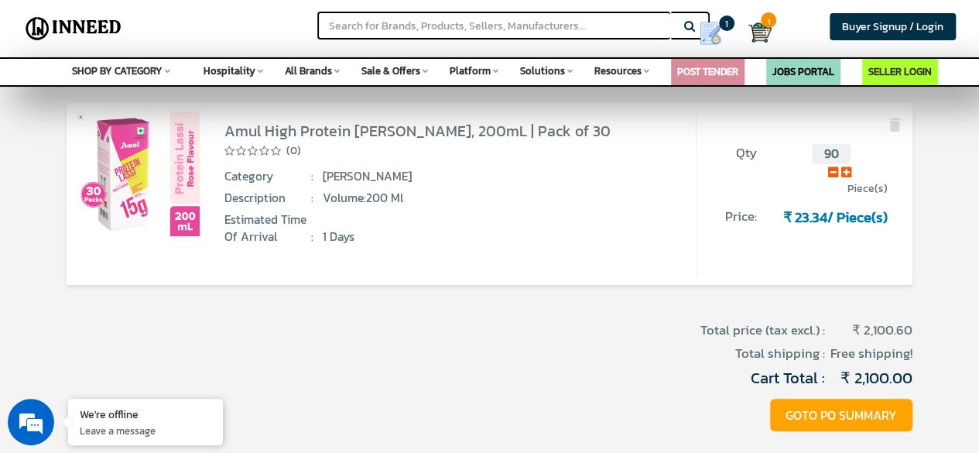
scroll to position [79, 0]
click at [808, 413] on button "GOTO PO SUMMARY" at bounding box center [841, 415] width 142 height 33
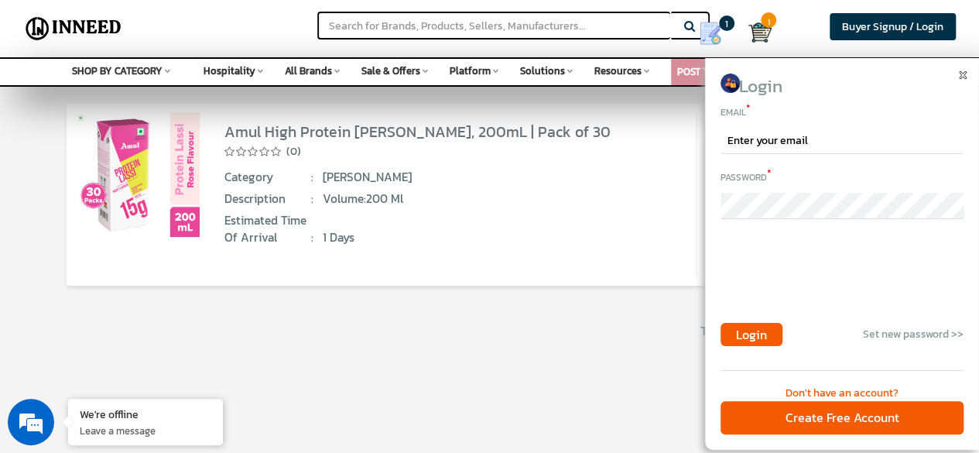
scroll to position [0, 0]
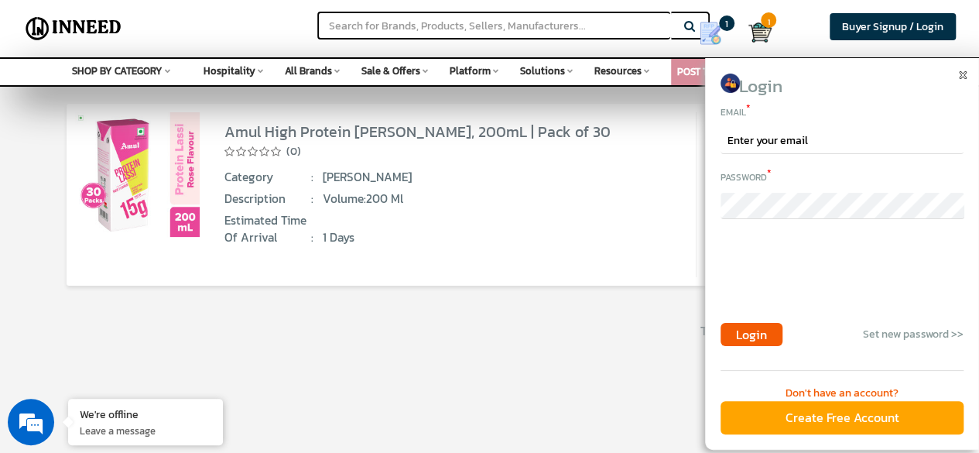
click at [823, 412] on div "Create Free Account" at bounding box center [841, 417] width 243 height 33
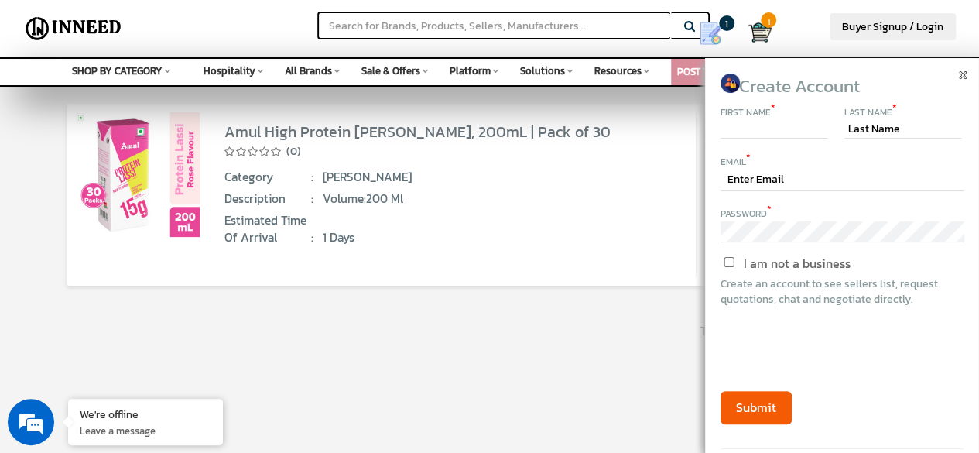
click at [769, 131] on input "text" at bounding box center [773, 129] width 107 height 19
type input "Gaurav"
click at [877, 134] on input "text" at bounding box center [902, 129] width 117 height 19
type input "Mishra"
click at [879, 173] on input "text" at bounding box center [841, 179] width 243 height 21
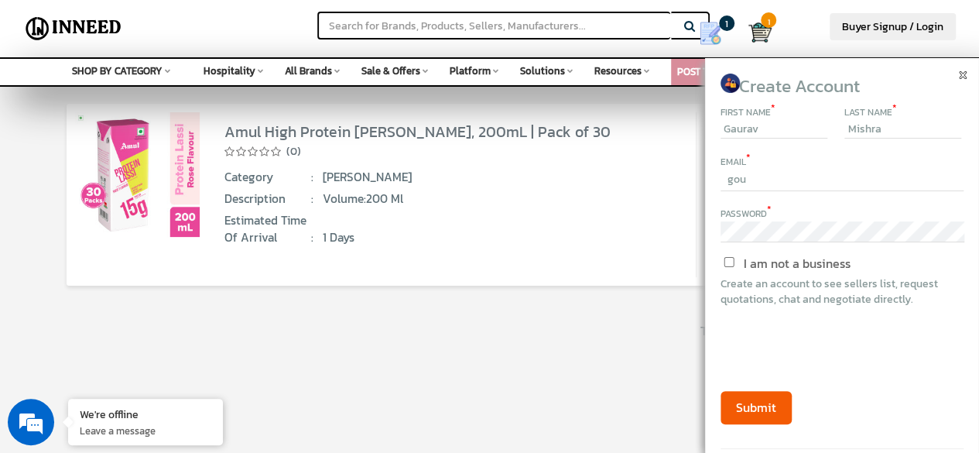
type input "[EMAIL_ADDRESS][DOMAIN_NAME]"
click at [726, 264] on input "I am not a business" at bounding box center [729, 262] width 130 height 10
checkbox input "true"
click at [747, 402] on button "Submit" at bounding box center [755, 407] width 71 height 33
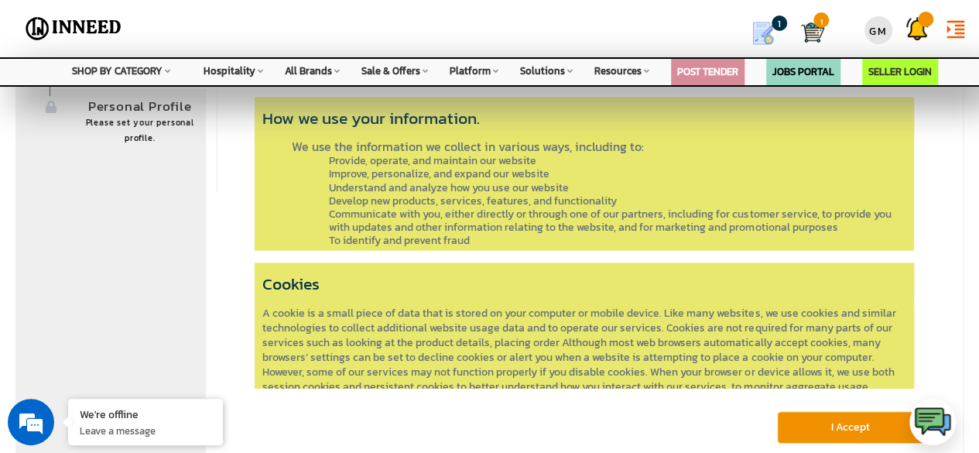
scroll to position [244, 0]
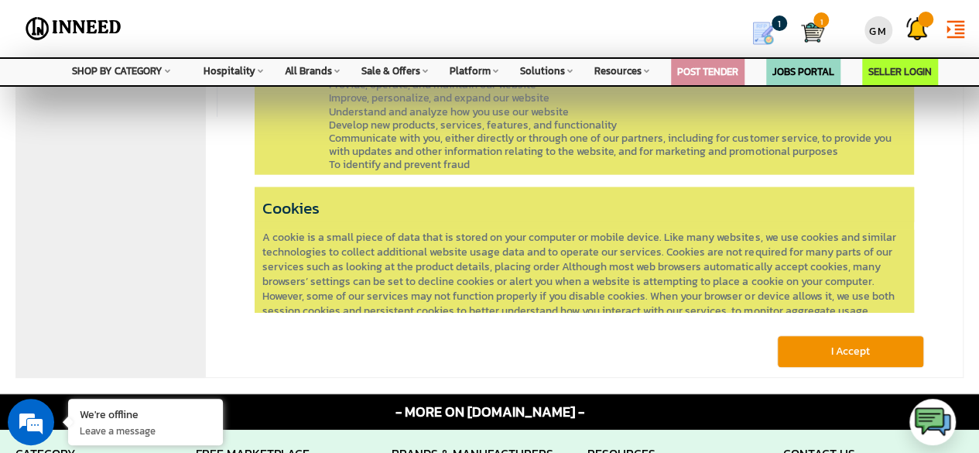
click at [576, 229] on span "A cookie is a small piece of data that is stored on your computer or mobile dev…" at bounding box center [584, 288] width 645 height 119
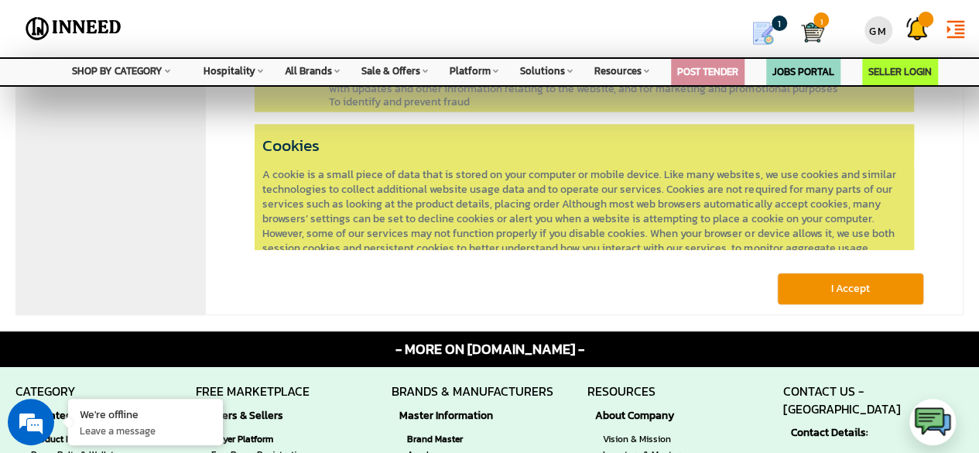
click at [806, 289] on button "I Accept" at bounding box center [850, 288] width 147 height 32
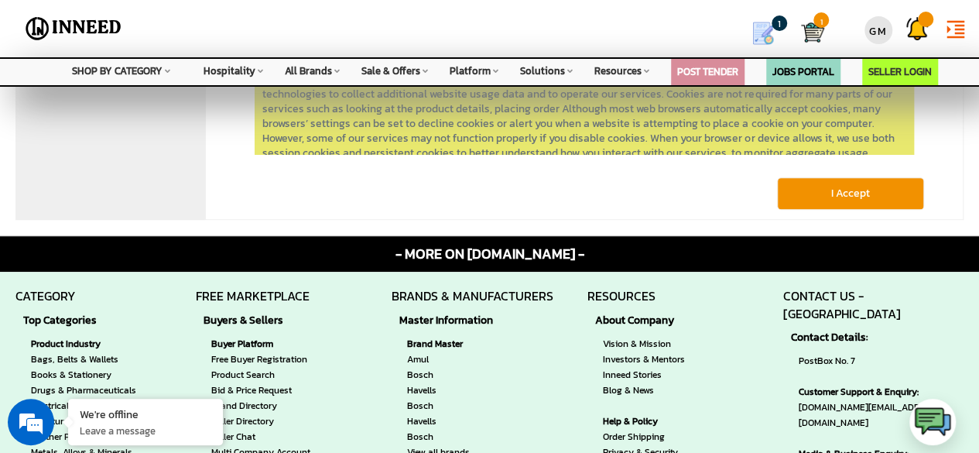
scroll to position [407, 0]
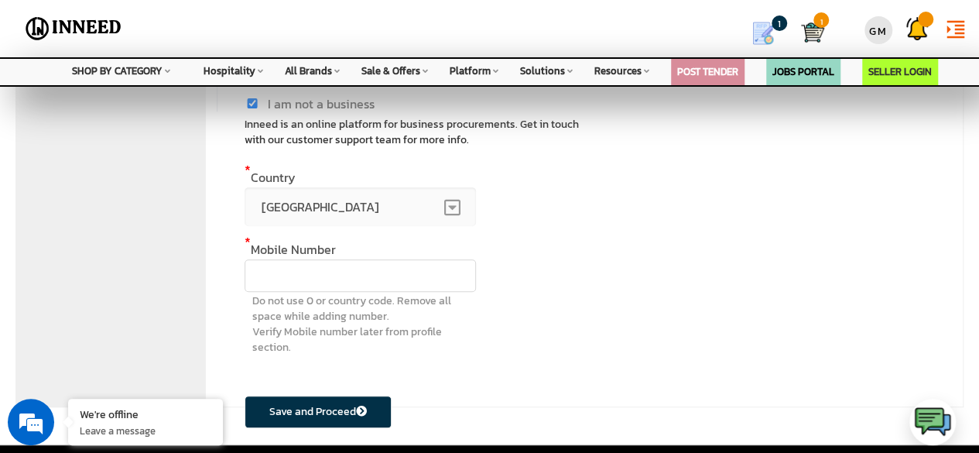
scroll to position [228, 0]
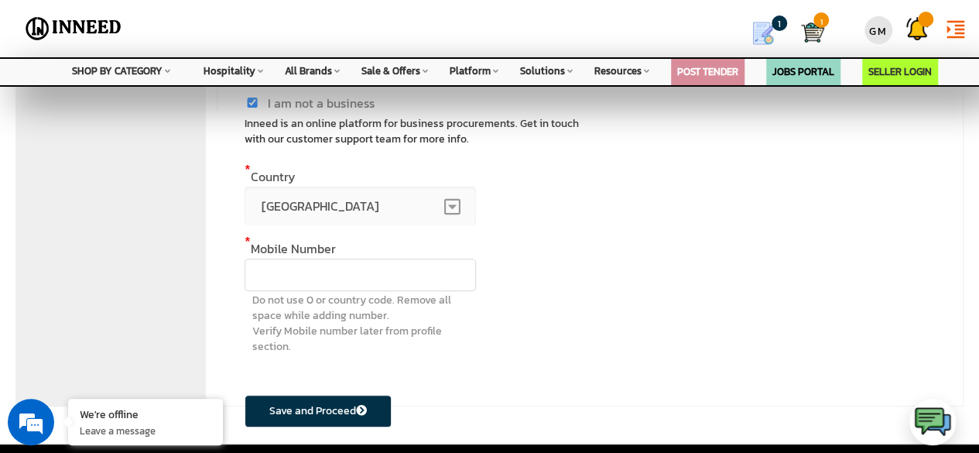
click at [371, 275] on input "text" at bounding box center [360, 274] width 231 height 32
type input "8851718783"
click at [327, 403] on button "Save and Proceed" at bounding box center [318, 411] width 147 height 32
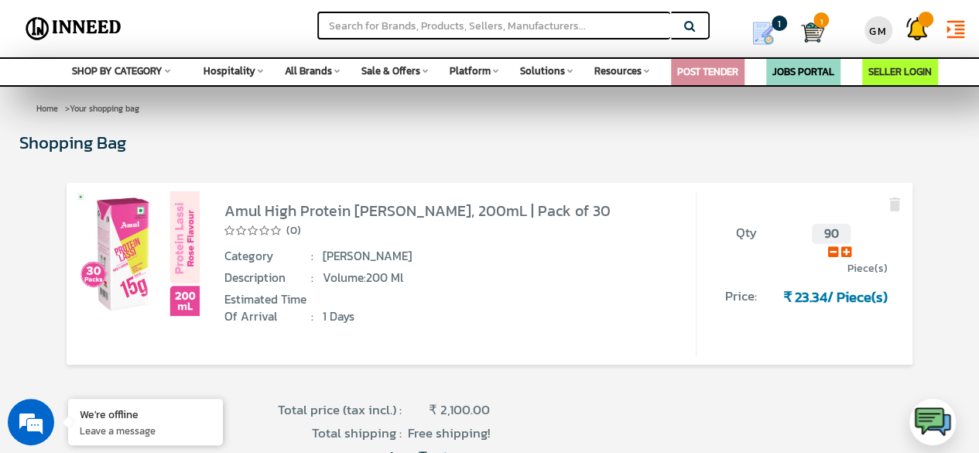
click at [327, 403] on span "Total price (tax incl.) :" at bounding box center [317, 410] width 169 height 19
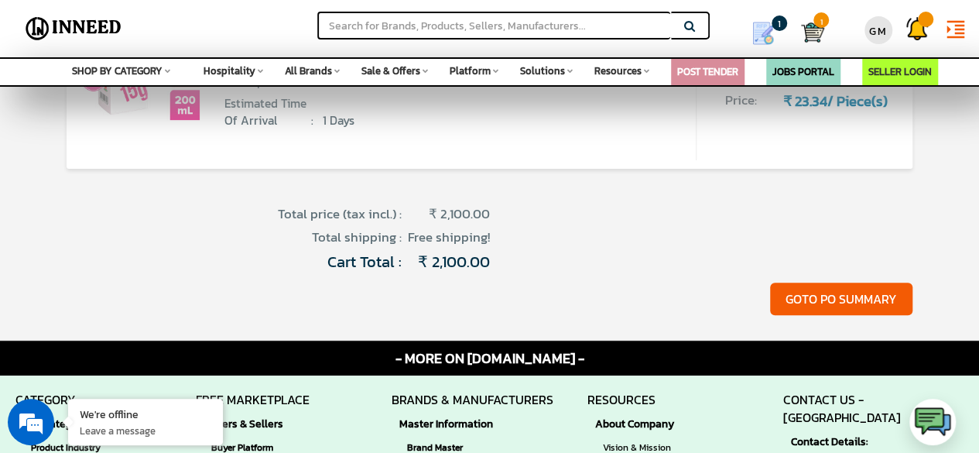
scroll to position [178, 0]
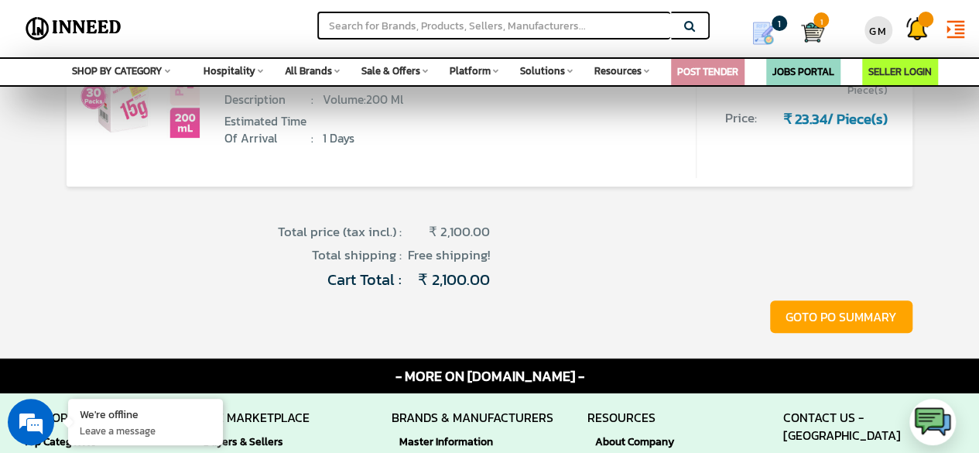
click at [847, 310] on button "GOTO PO SUMMARY" at bounding box center [841, 316] width 142 height 33
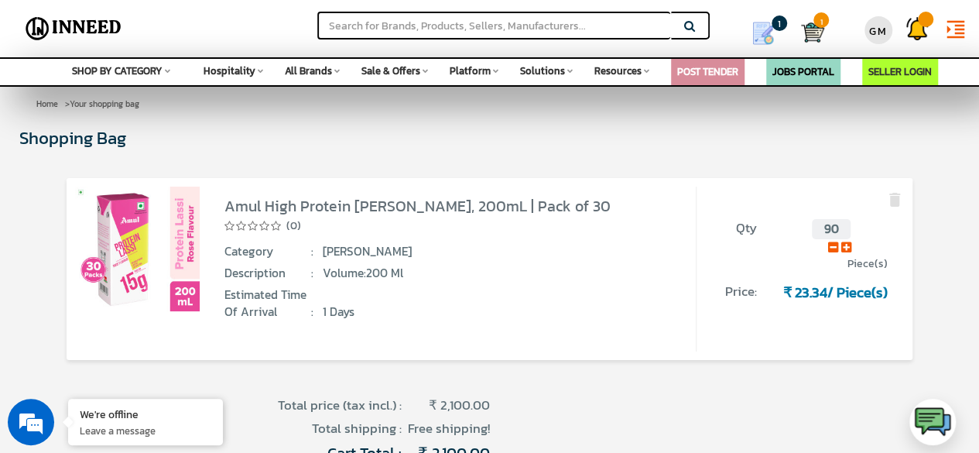
scroll to position [0, 0]
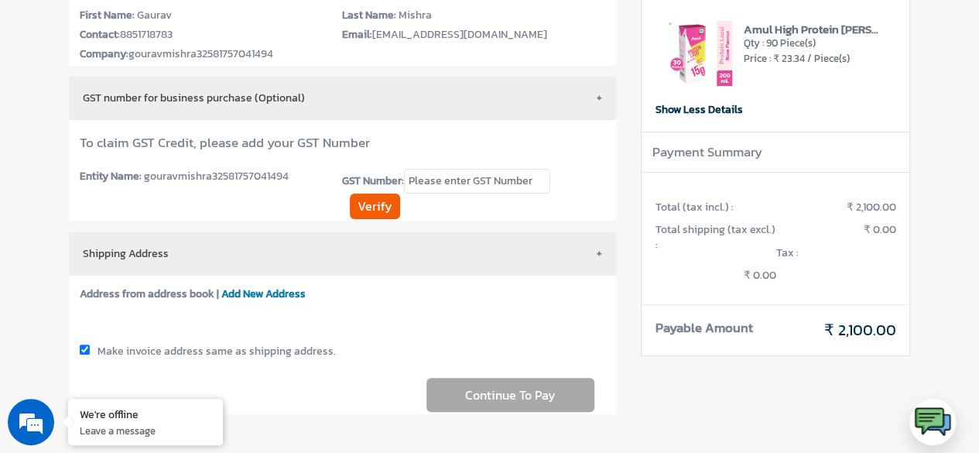
scroll to position [128, 0]
click at [275, 293] on span "Add New Address" at bounding box center [263, 293] width 84 height 16
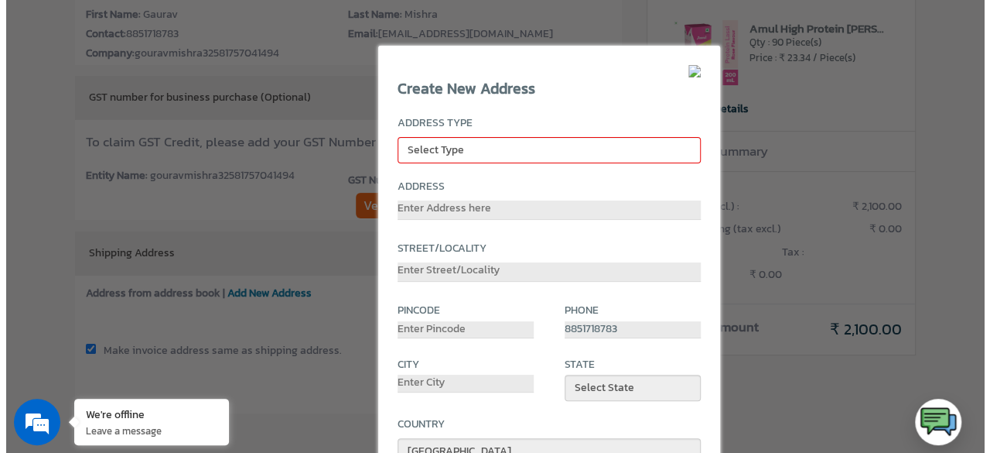
scroll to position [128, 0]
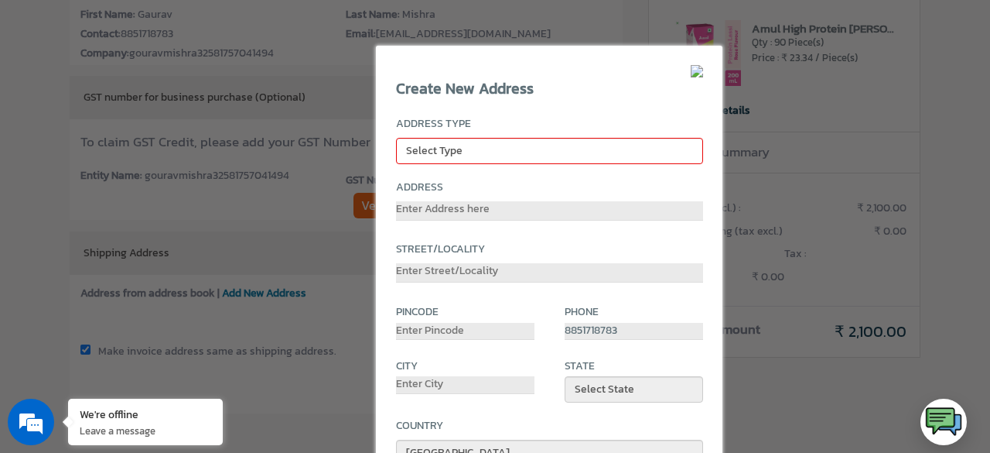
click at [310, 282] on div at bounding box center [495, 226] width 990 height 453
click at [324, 283] on div at bounding box center [495, 226] width 990 height 453
click at [830, 304] on div at bounding box center [495, 226] width 990 height 453
click at [605, 140] on select "Select Type Billing Shipping" at bounding box center [549, 151] width 307 height 26
select select "shipping"
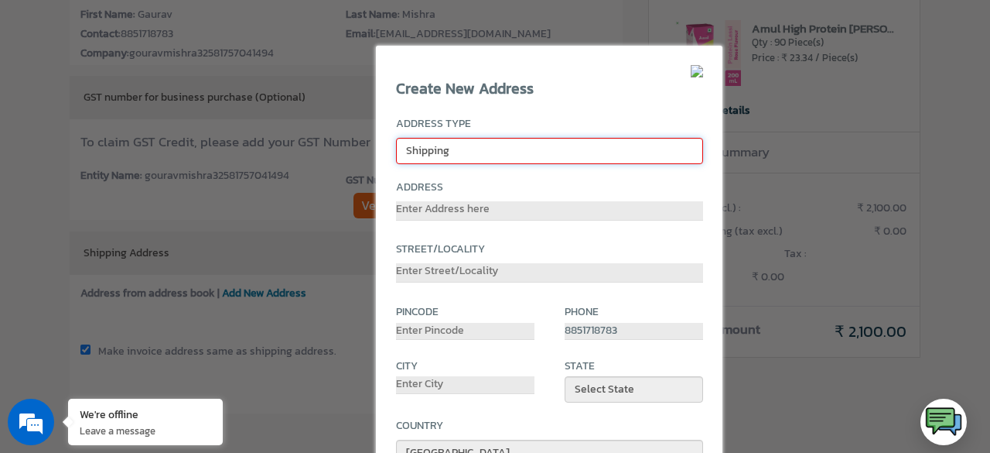
click at [396, 138] on select "Select Type Billing Shipping" at bounding box center [549, 151] width 307 height 26
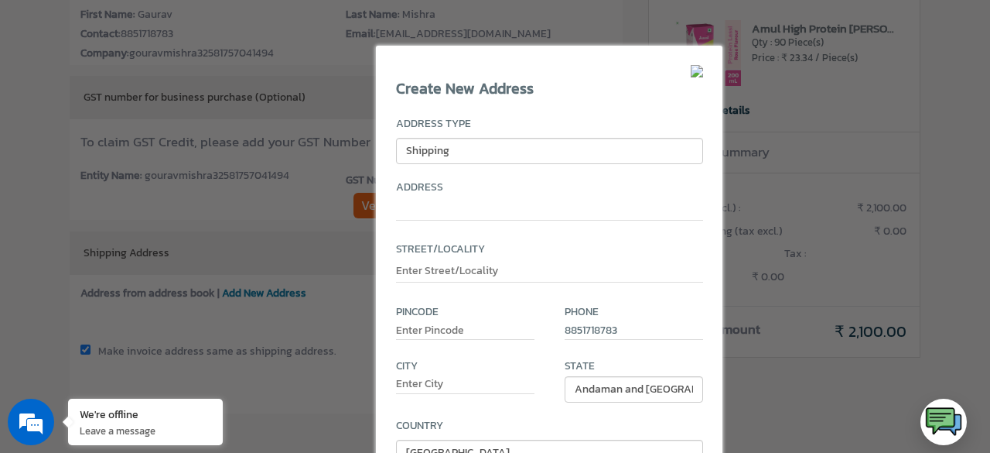
click at [544, 210] on input "text" at bounding box center [549, 210] width 307 height 19
type input "Sec 44"
type input "201303"
type input "Noida"
select select "339"
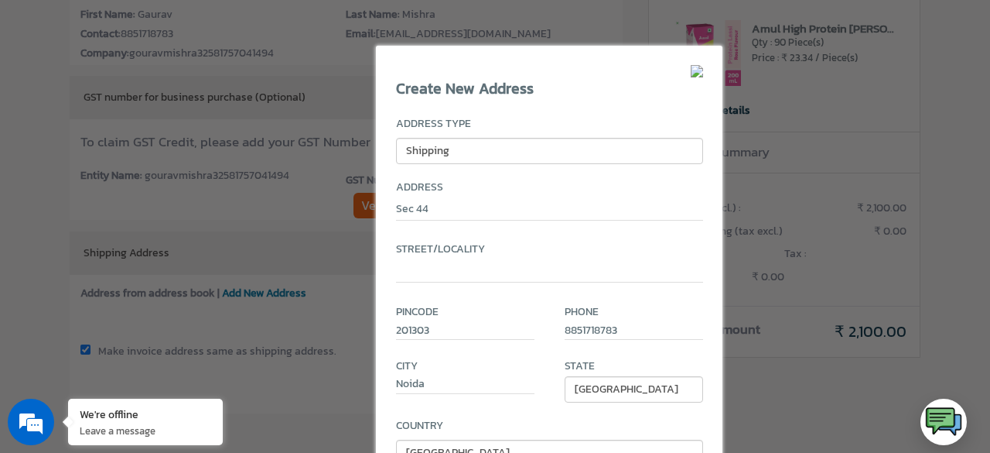
click at [535, 275] on input "text" at bounding box center [549, 272] width 307 height 19
click at [455, 209] on input "Sec 44" at bounding box center [549, 210] width 307 height 19
type input "S"
type input "[GEOGRAPHIC_DATA]"
click at [452, 330] on input "201303" at bounding box center [465, 332] width 139 height 18
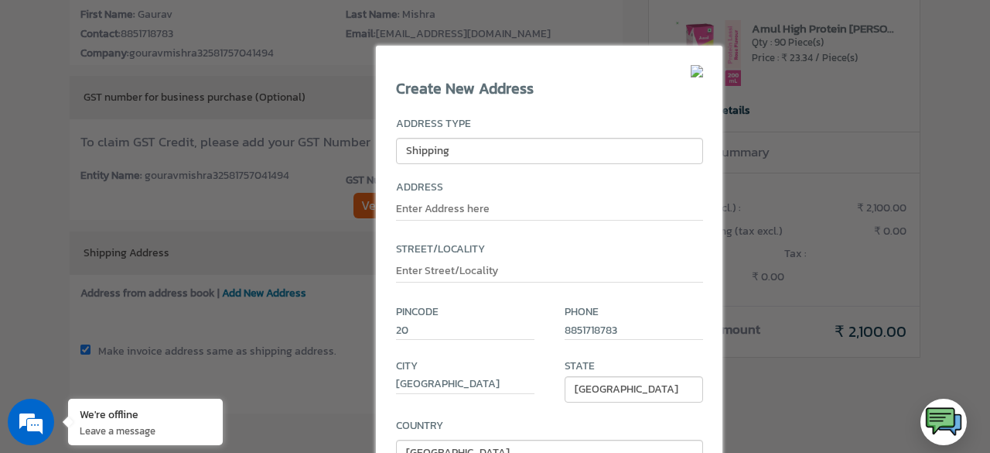
type input "2"
type input "110042"
type input "HJB, 108, Delhi Technological University, Shahbad Daulatpur Village, Rohini, De…"
click at [775, 276] on div at bounding box center [495, 226] width 990 height 453
type input "North west delhi"
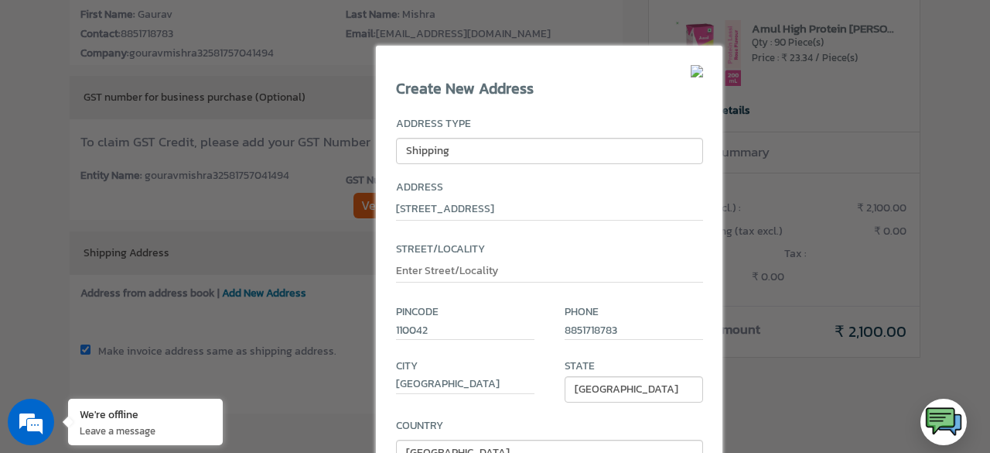
select select "345"
click at [697, 72] on img at bounding box center [697, 71] width 12 height 12
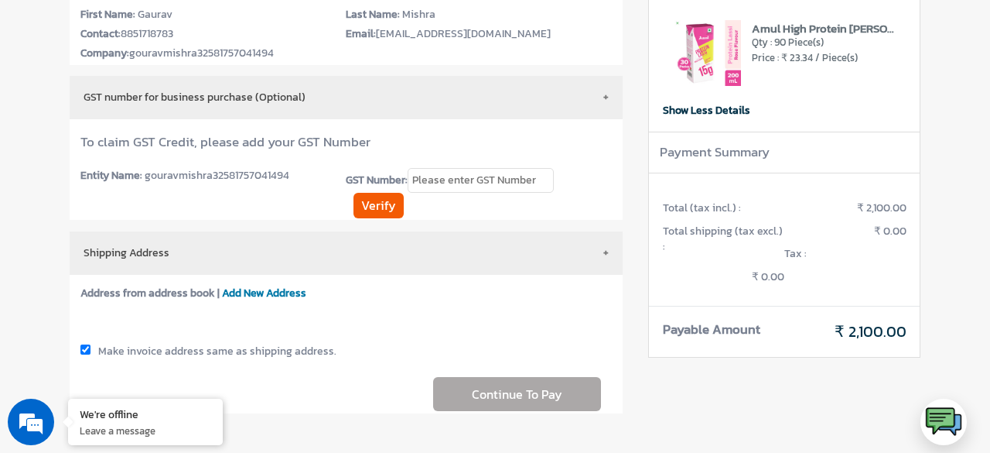
click at [245, 290] on span "Add New Address" at bounding box center [264, 293] width 84 height 16
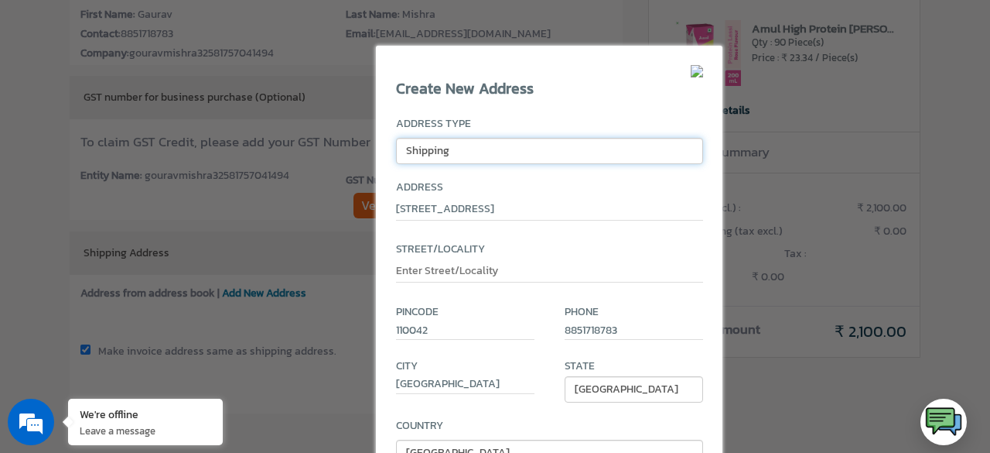
click at [501, 151] on select "Select Type Billing Shipping" at bounding box center [549, 151] width 307 height 26
click at [524, 268] on input "text" at bounding box center [549, 272] width 307 height 19
type input "near rajsoin hall"
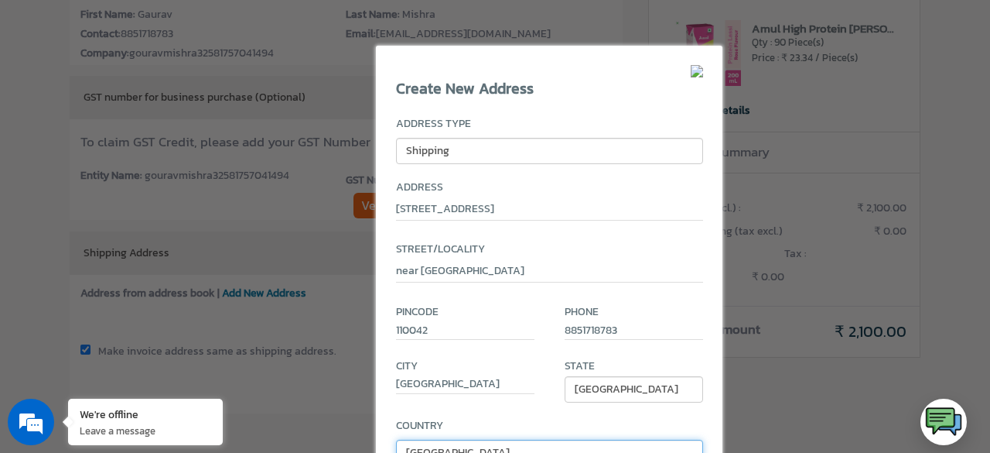
click at [593, 443] on select "Select Country Bangladesh Cameroon China Germany Hong Kong India Malaysia Nepal…" at bounding box center [549, 453] width 307 height 26
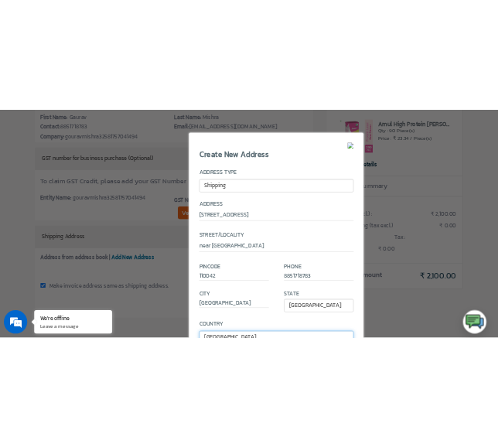
scroll to position [108, 0]
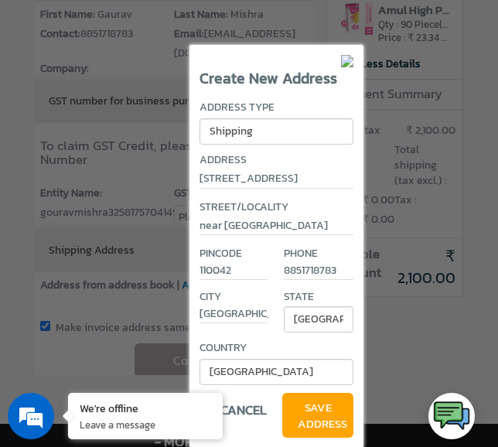
click at [294, 403] on span "Save Address" at bounding box center [317, 416] width 71 height 46
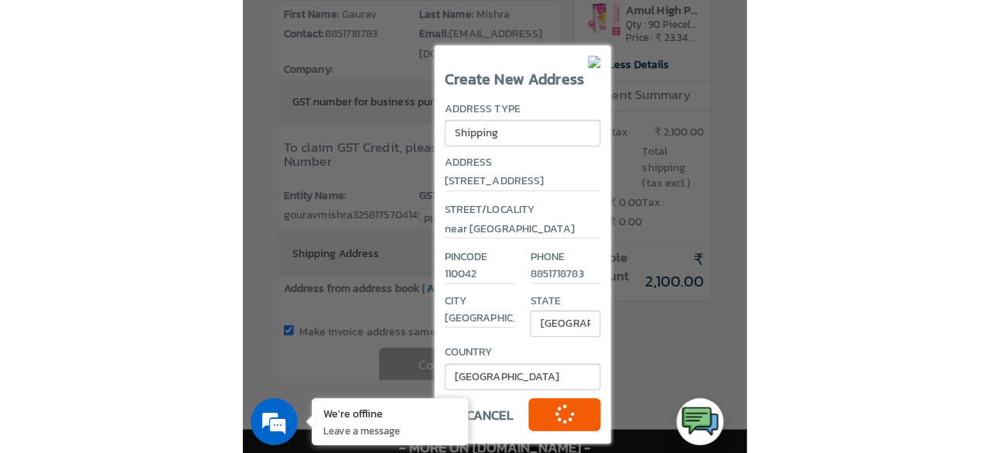
scroll to position [123, 0]
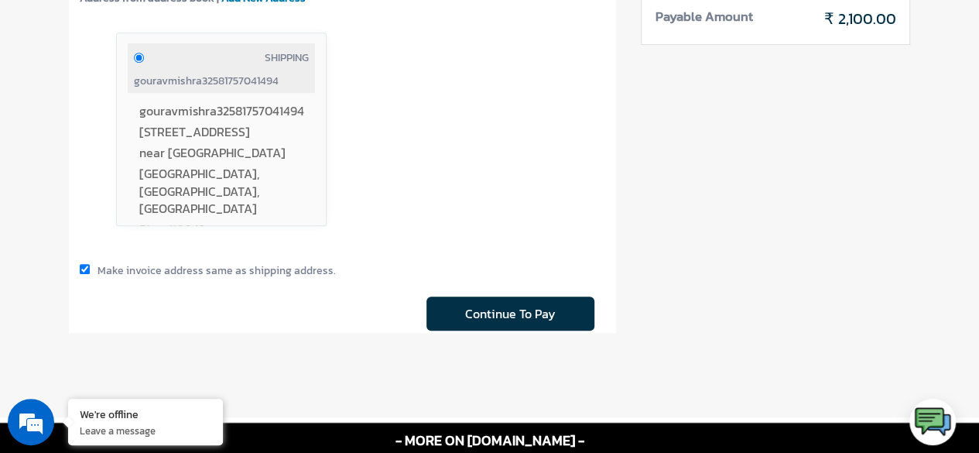
scroll to position [439, 0]
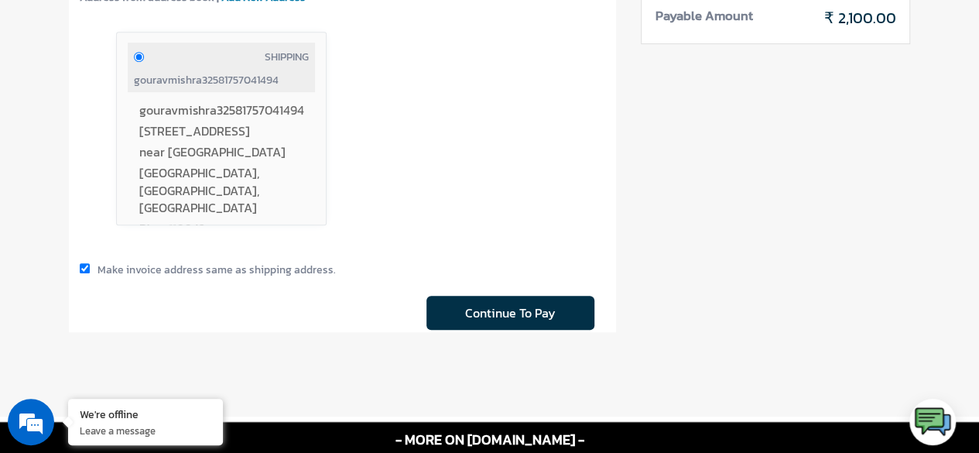
click at [568, 309] on span "Continue To Pay" at bounding box center [510, 313] width 168 height 34
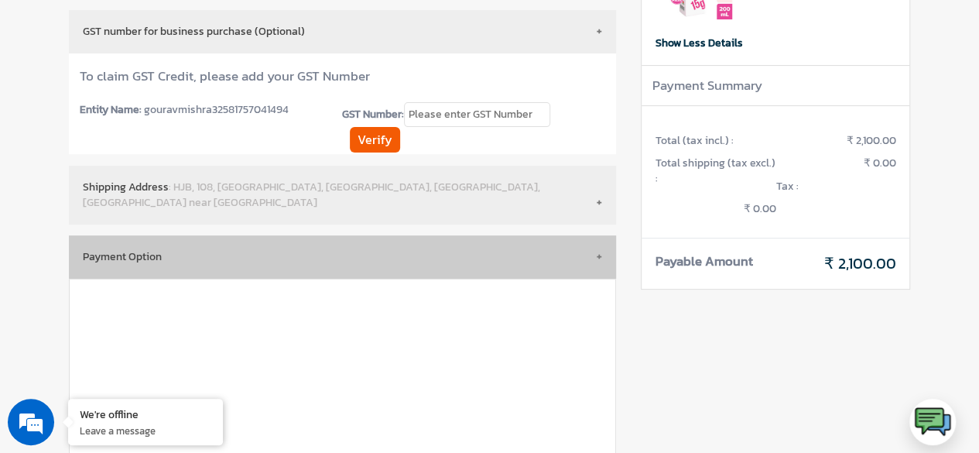
scroll to position [194, 0]
click at [602, 257] on button "Payment Option" at bounding box center [342, 255] width 547 height 43
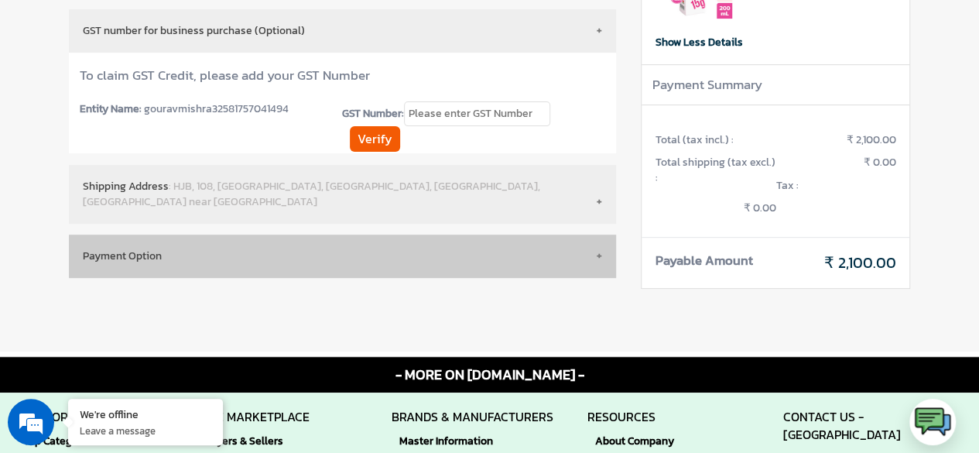
click at [600, 256] on button "Payment Option" at bounding box center [342, 255] width 547 height 43
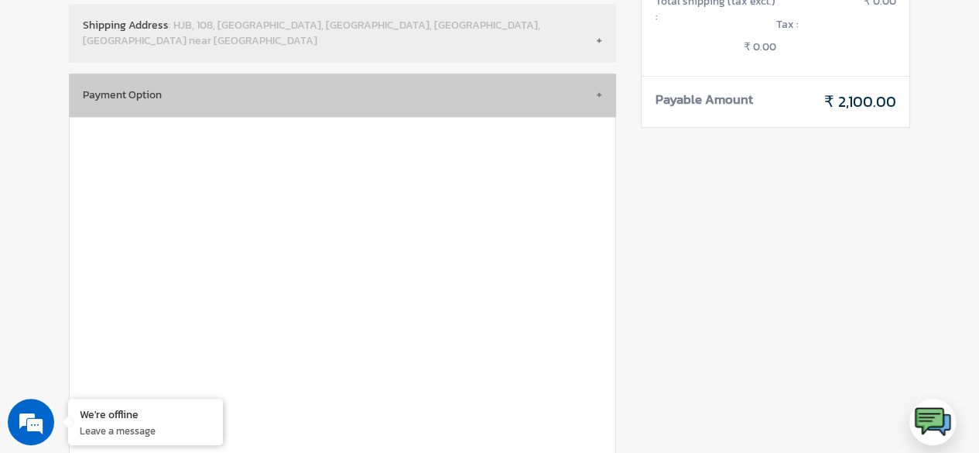
scroll to position [354, 0]
